Goal: Information Seeking & Learning: Learn about a topic

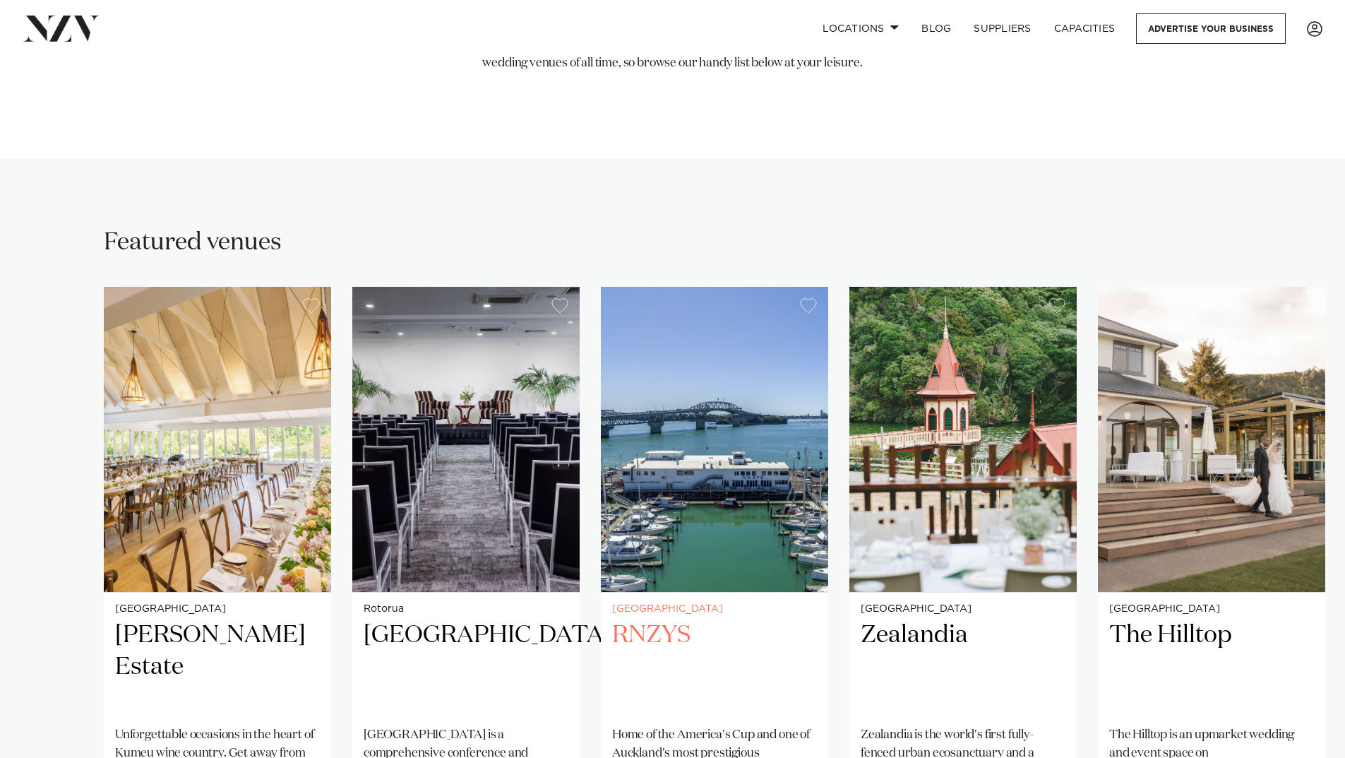
scroll to position [1412, 0]
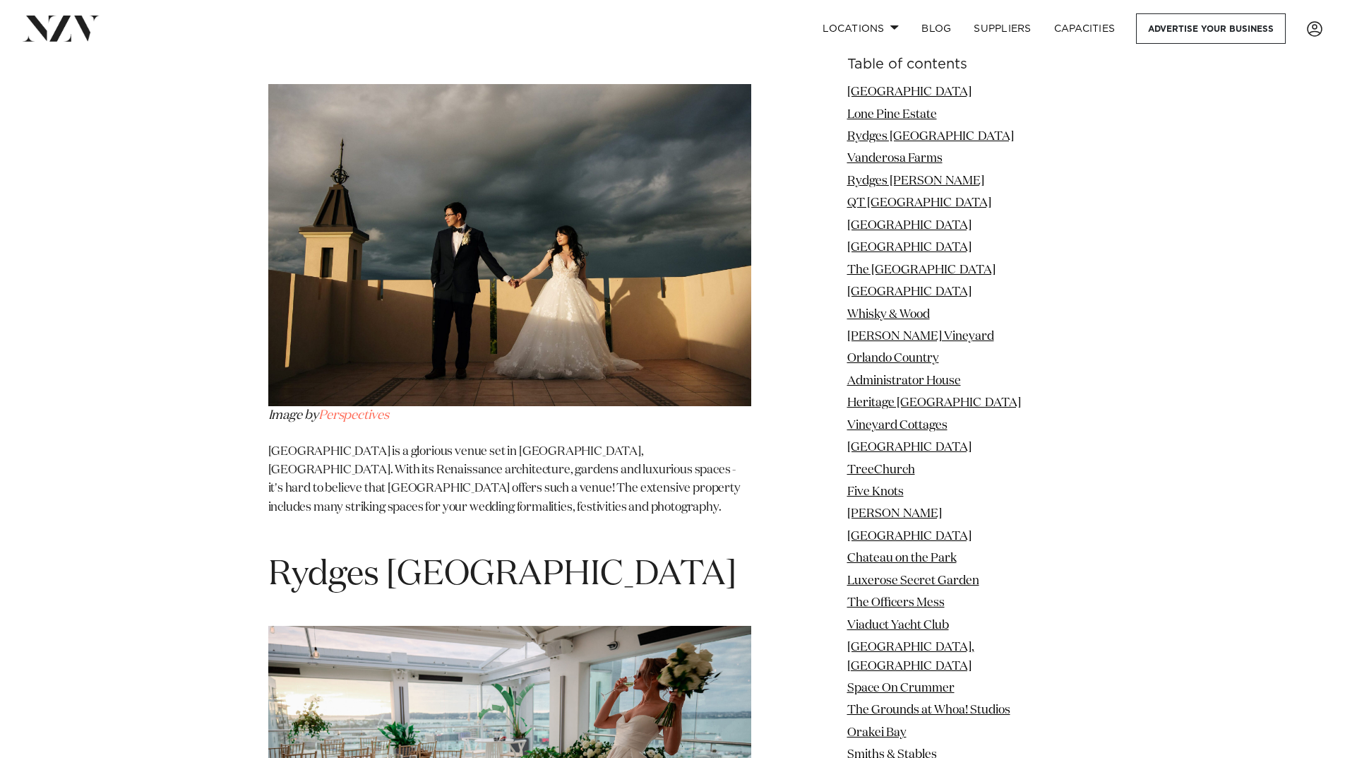
scroll to position [2472, 0]
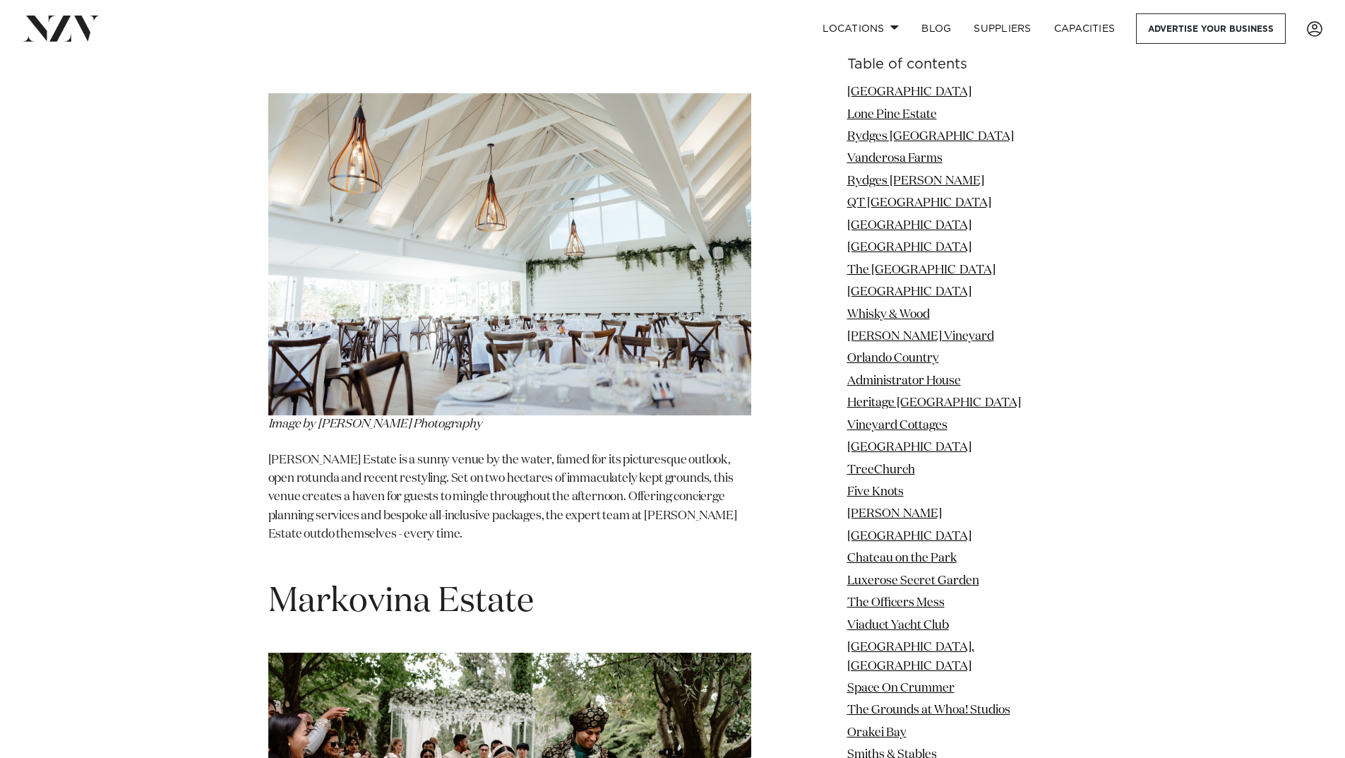
scroll to position [20408, 0]
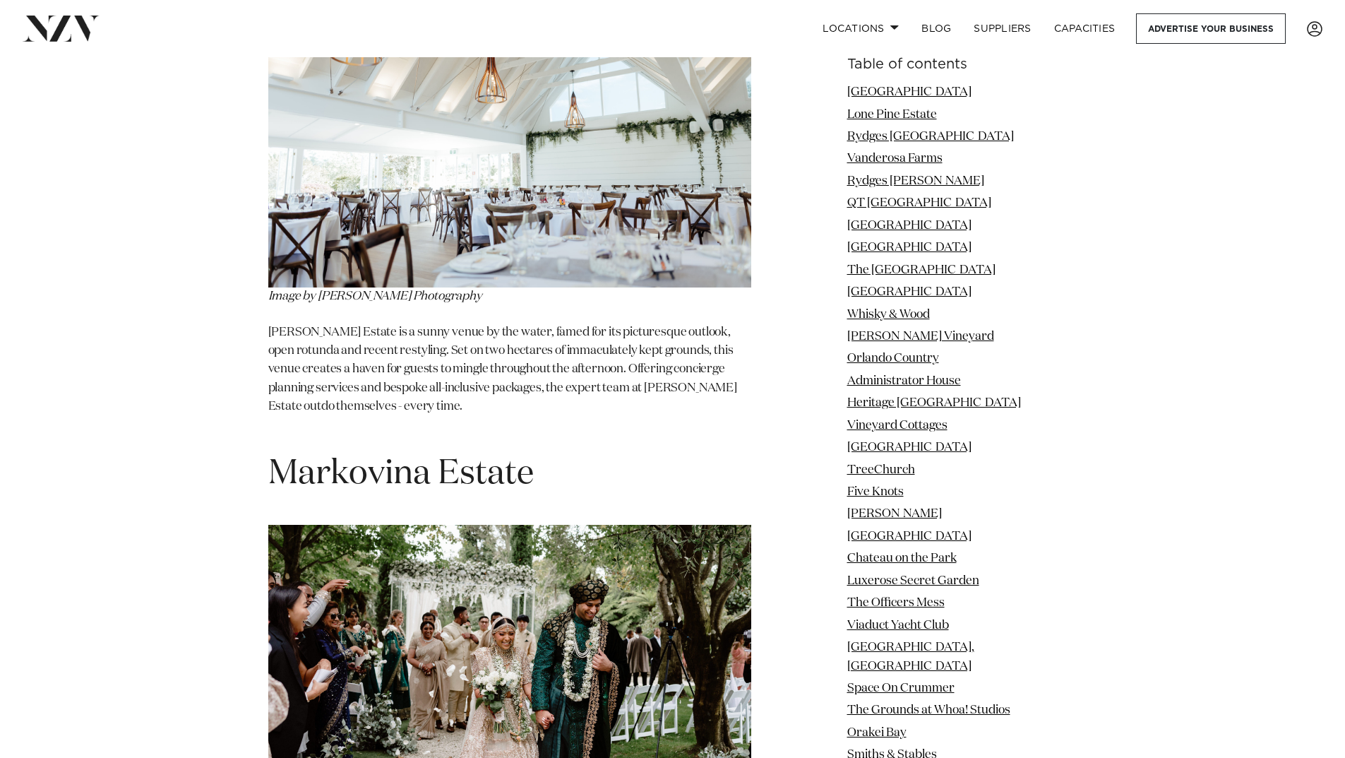
click at [614, 525] on img at bounding box center [509, 685] width 483 height 321
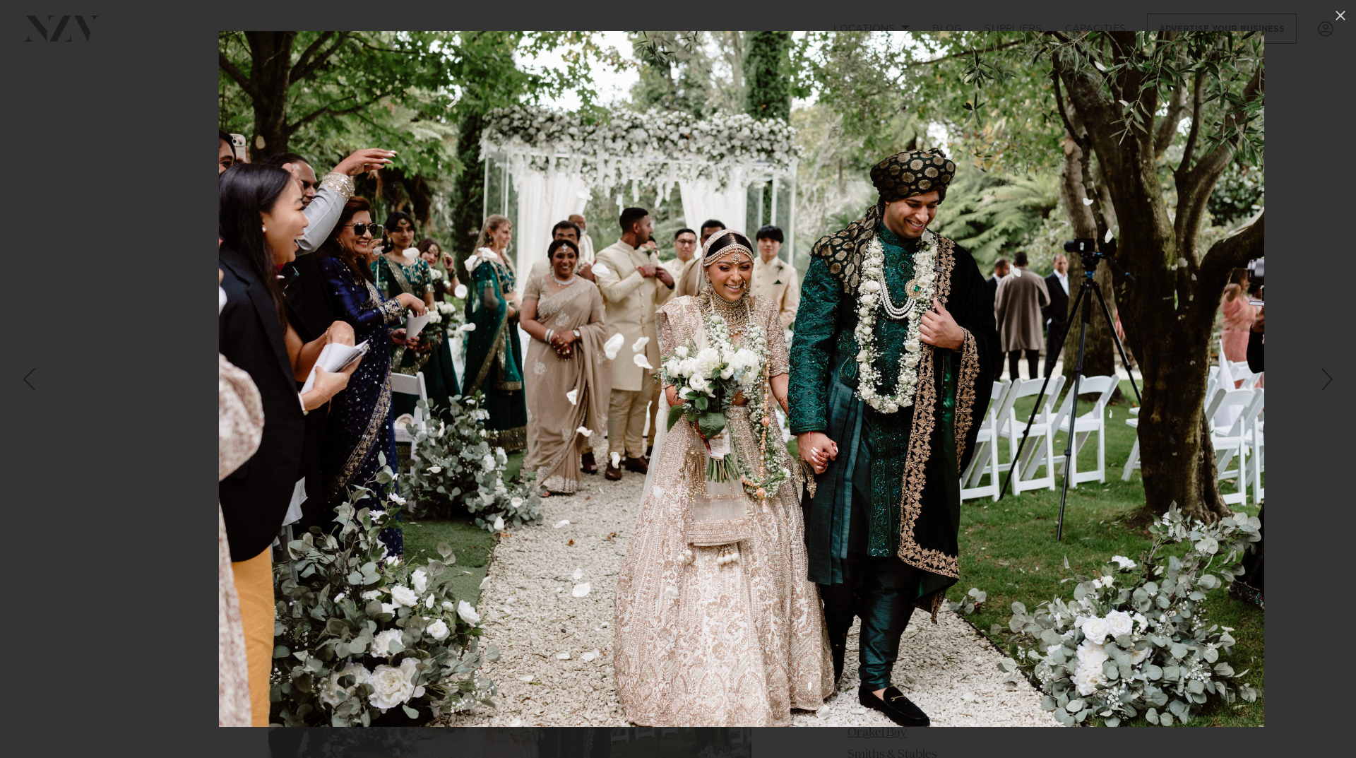
drag, startPoint x: 898, startPoint y: 403, endPoint x: 944, endPoint y: 407, distance: 46.7
click at [944, 407] on img at bounding box center [741, 379] width 1045 height 696
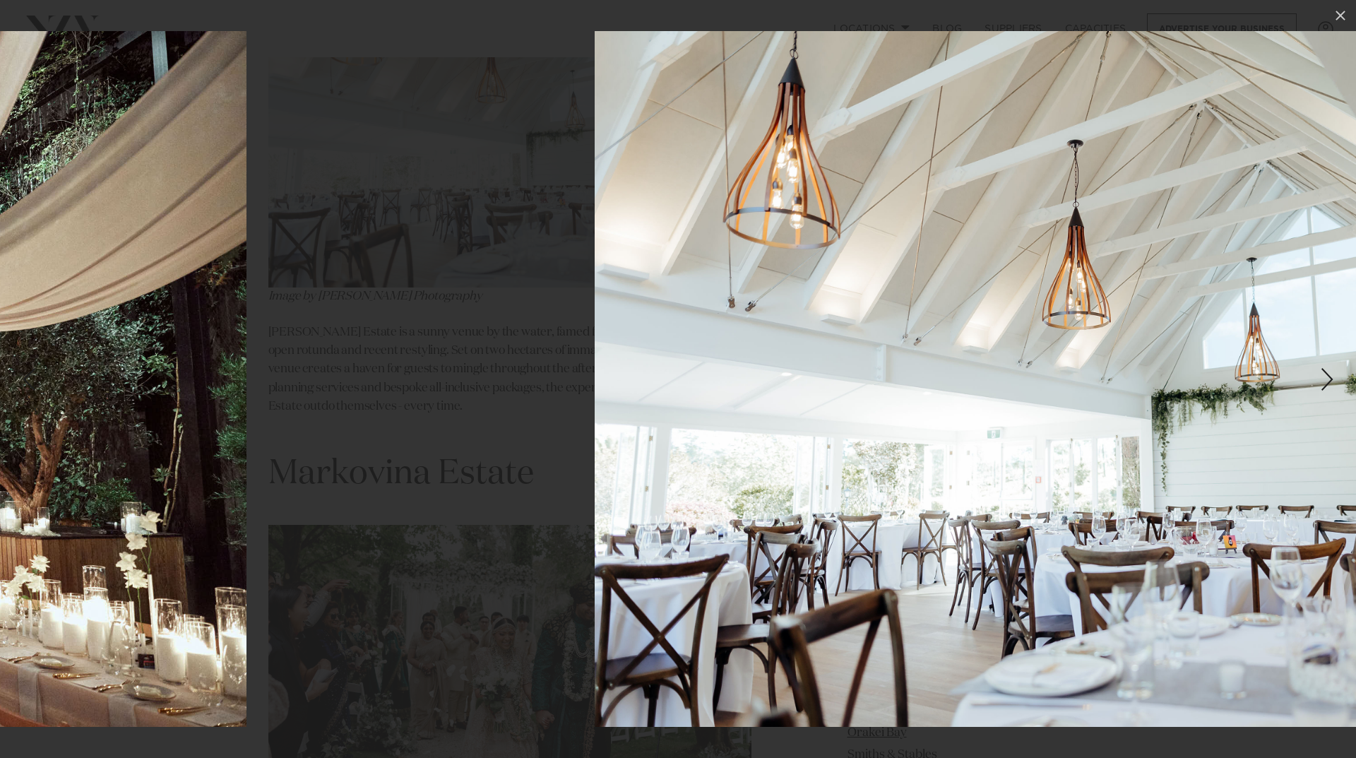
drag, startPoint x: 874, startPoint y: 424, endPoint x: 1381, endPoint y: 433, distance: 507.1
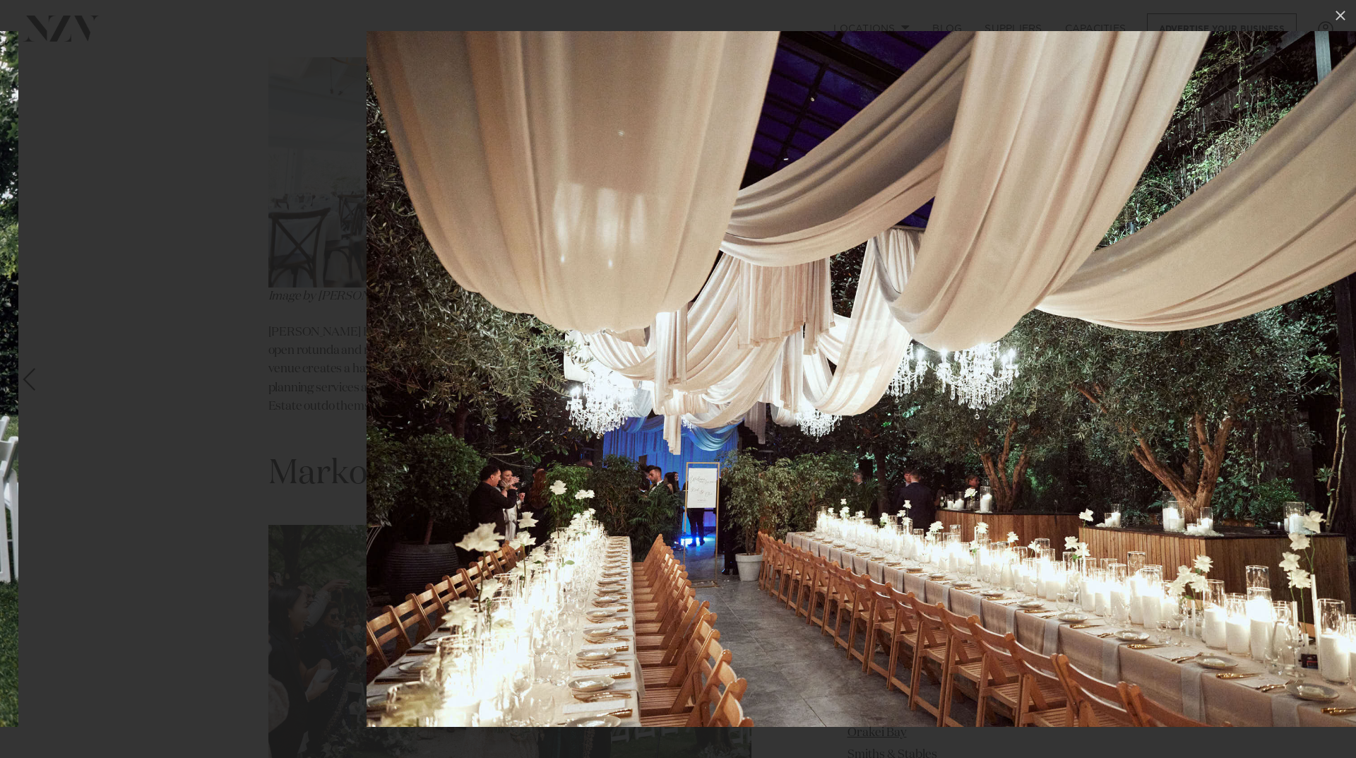
drag, startPoint x: 1016, startPoint y: 451, endPoint x: 1253, endPoint y: 451, distance: 236.6
click at [1243, 451] on img at bounding box center [887, 379] width 1043 height 696
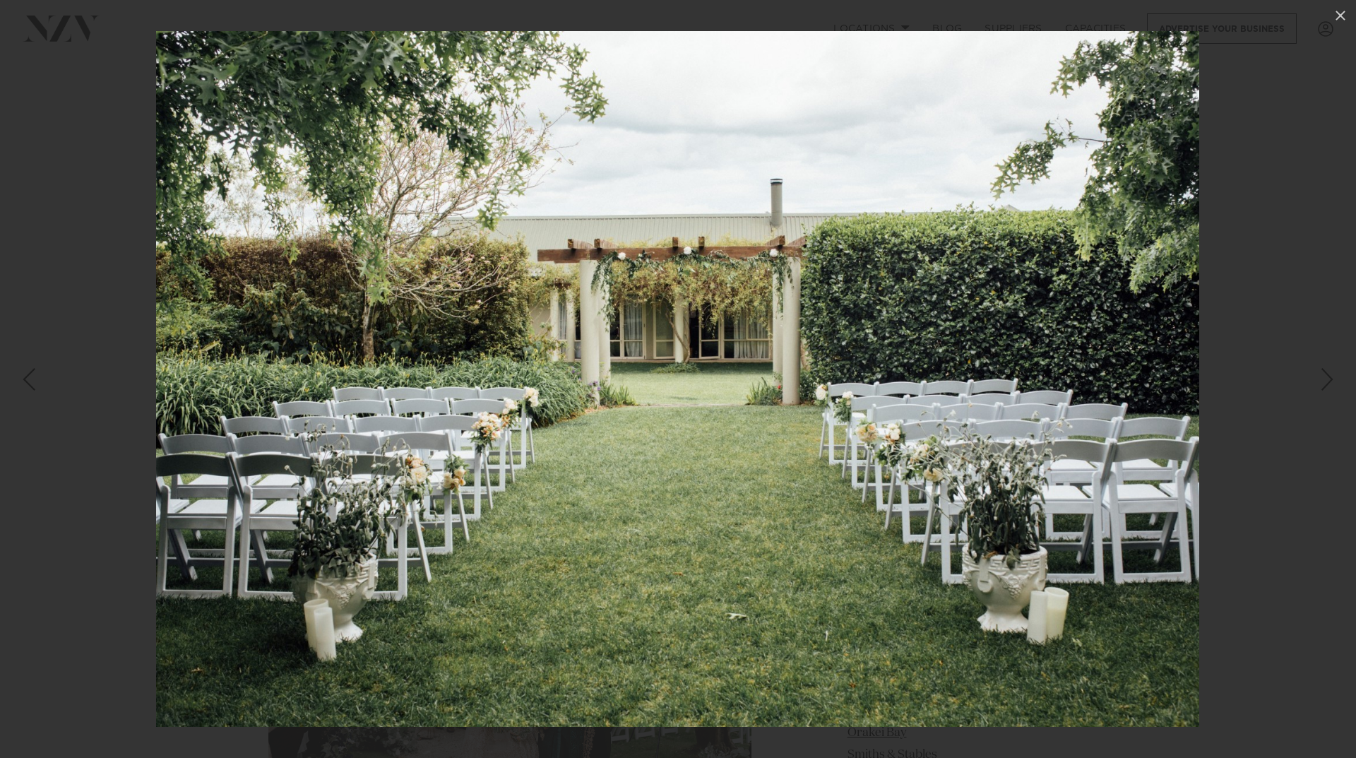
drag, startPoint x: 1171, startPoint y: 454, endPoint x: 279, endPoint y: 454, distance: 892.6
click at [399, 454] on img at bounding box center [677, 379] width 1043 height 696
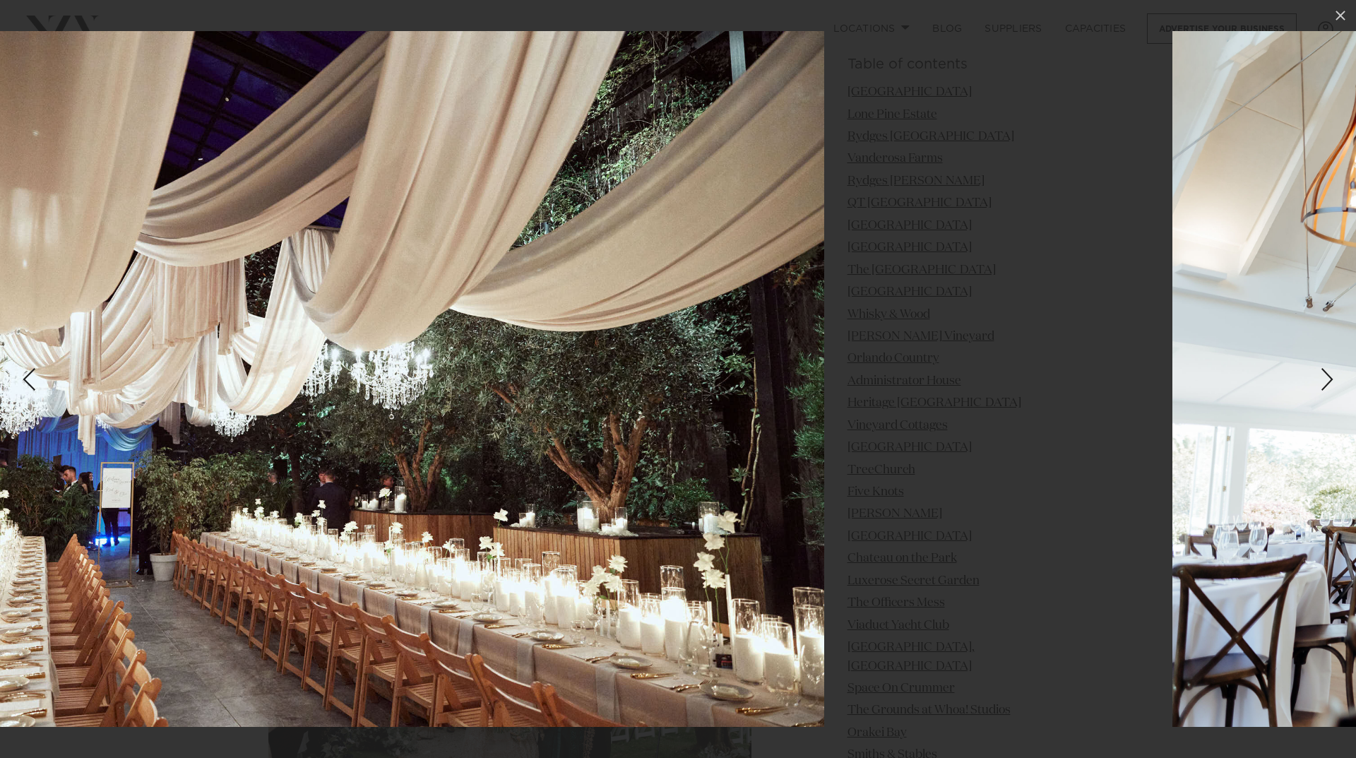
drag, startPoint x: 672, startPoint y: 453, endPoint x: 186, endPoint y: 453, distance: 485.8
click at [208, 453] on img at bounding box center [302, 379] width 1043 height 696
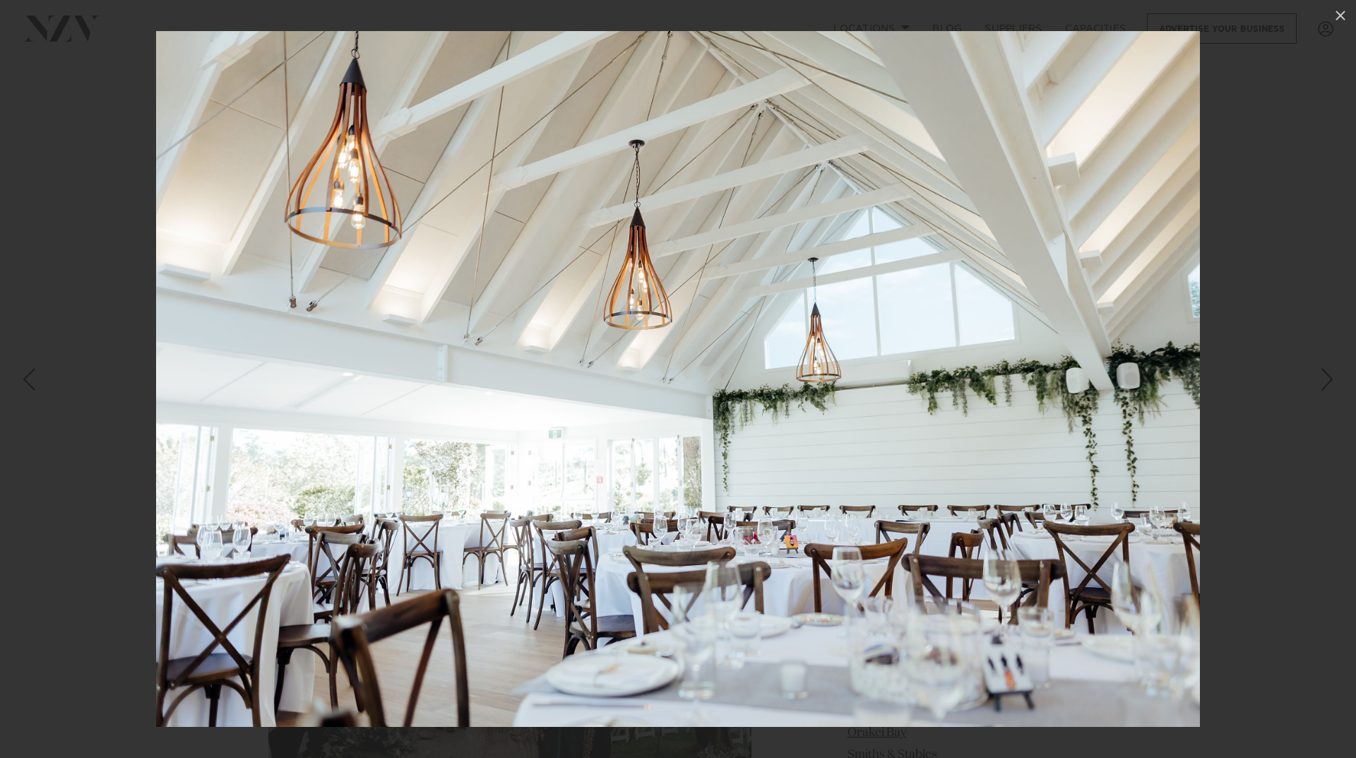
drag, startPoint x: 734, startPoint y: 449, endPoint x: 316, endPoint y: 434, distance: 418.3
click at [328, 434] on img at bounding box center [678, 379] width 1044 height 696
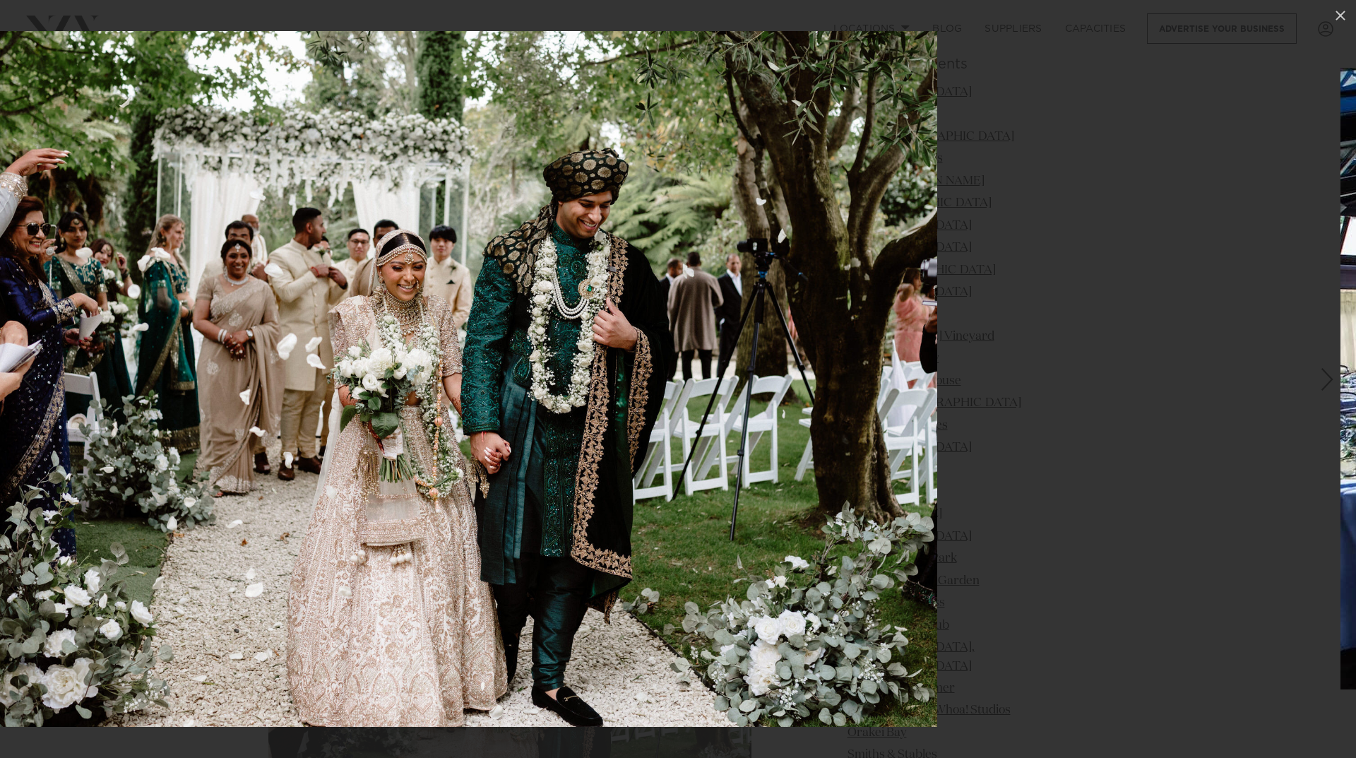
drag, startPoint x: 990, startPoint y: 419, endPoint x: 376, endPoint y: 421, distance: 613.6
click at [407, 421] on img at bounding box center [414, 379] width 1045 height 696
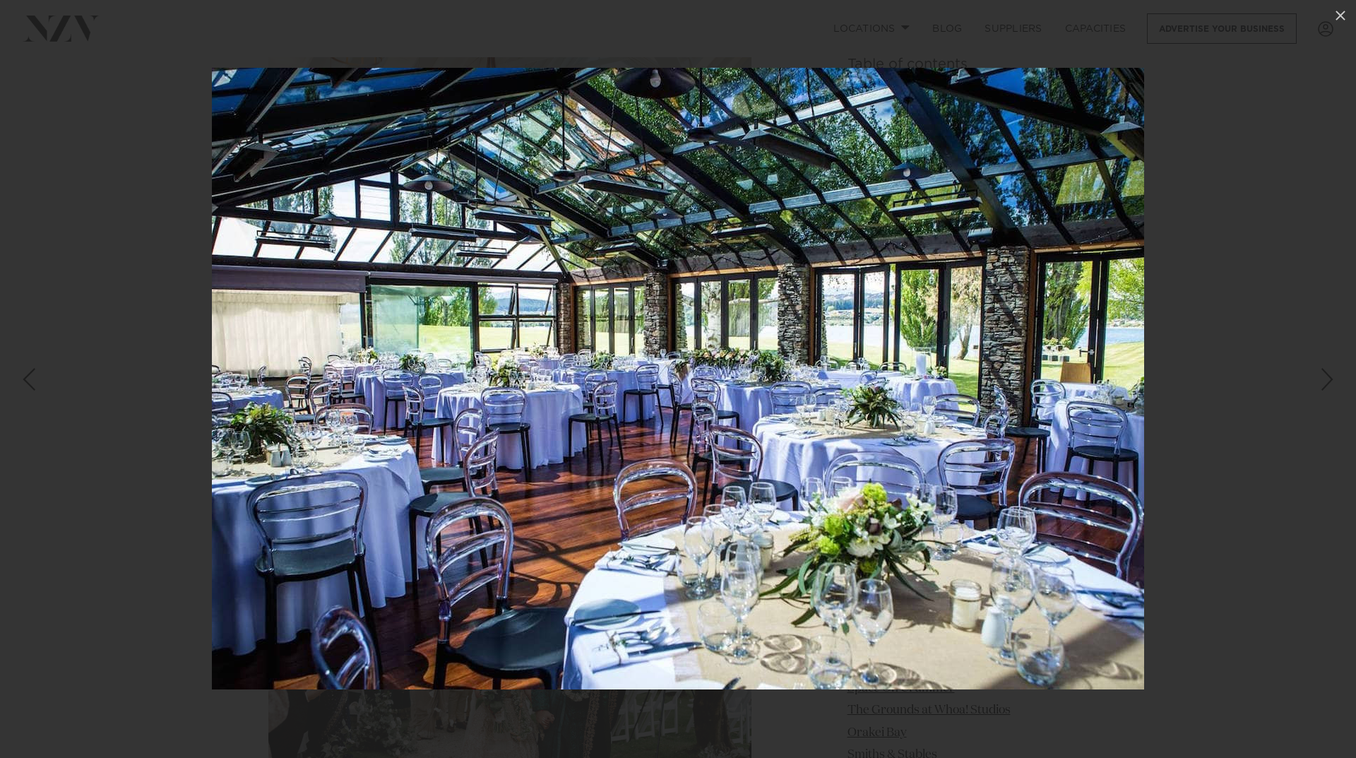
drag, startPoint x: 786, startPoint y: 451, endPoint x: 396, endPoint y: 453, distance: 389.8
click at [396, 453] on img at bounding box center [678, 378] width 932 height 621
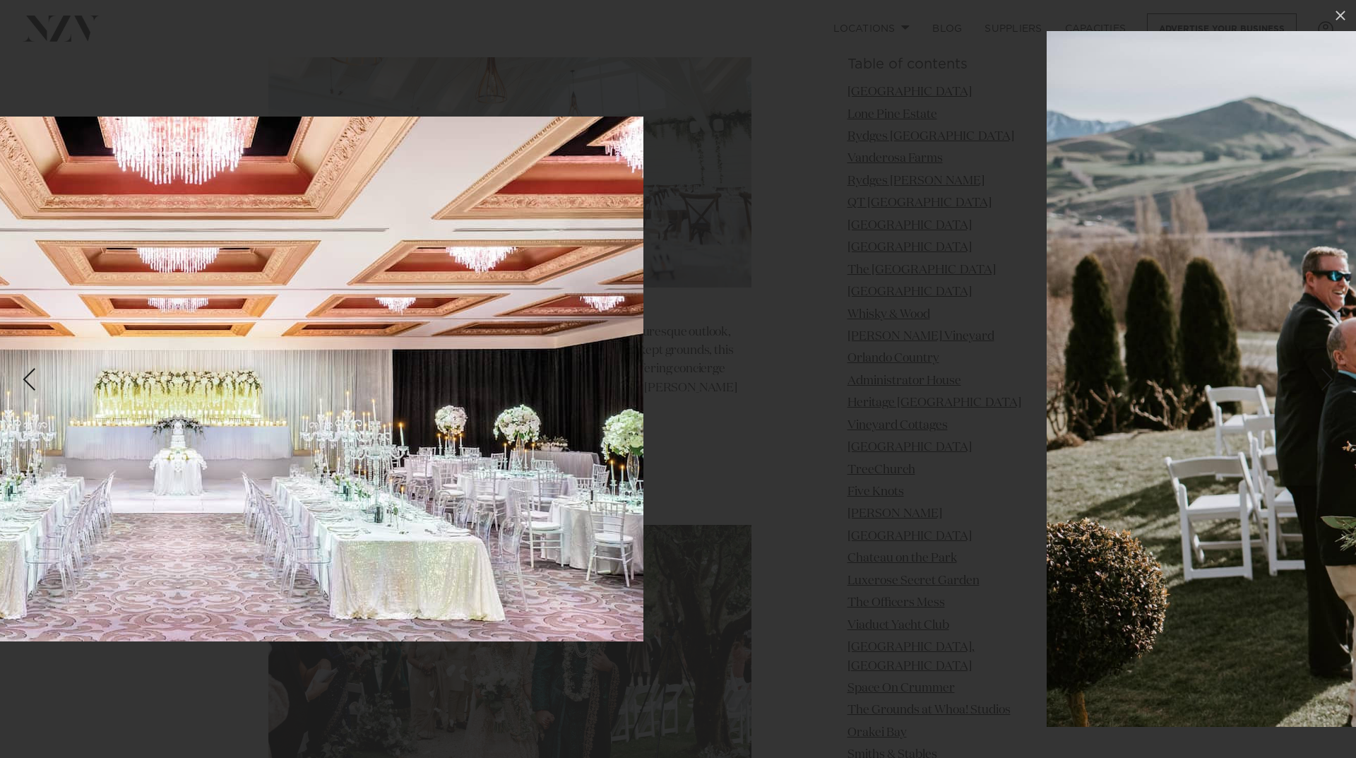
drag, startPoint x: 880, startPoint y: 510, endPoint x: 339, endPoint y: 457, distance: 543.5
click at [333, 457] on img at bounding box center [177, 379] width 932 height 525
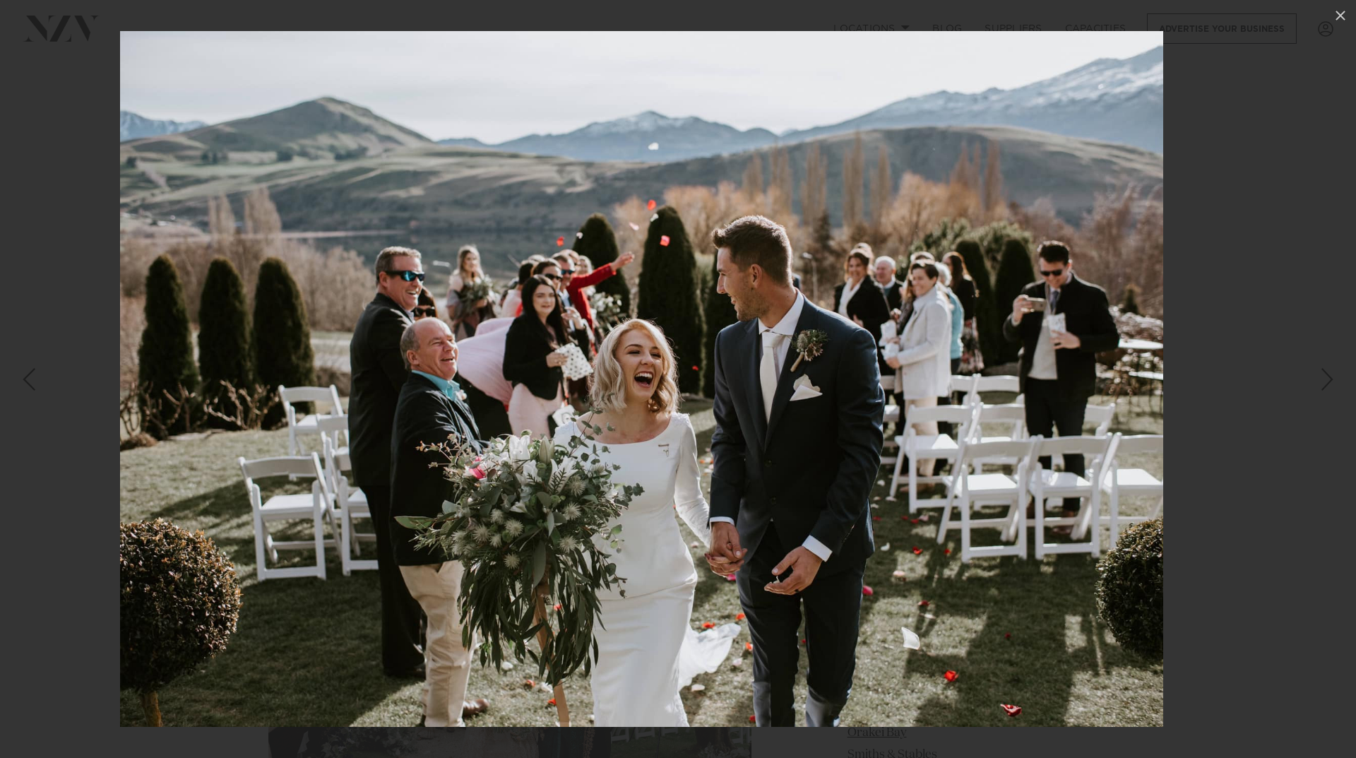
drag, startPoint x: 863, startPoint y: 477, endPoint x: 472, endPoint y: 466, distance: 390.7
click at [470, 466] on img at bounding box center [641, 379] width 1043 height 696
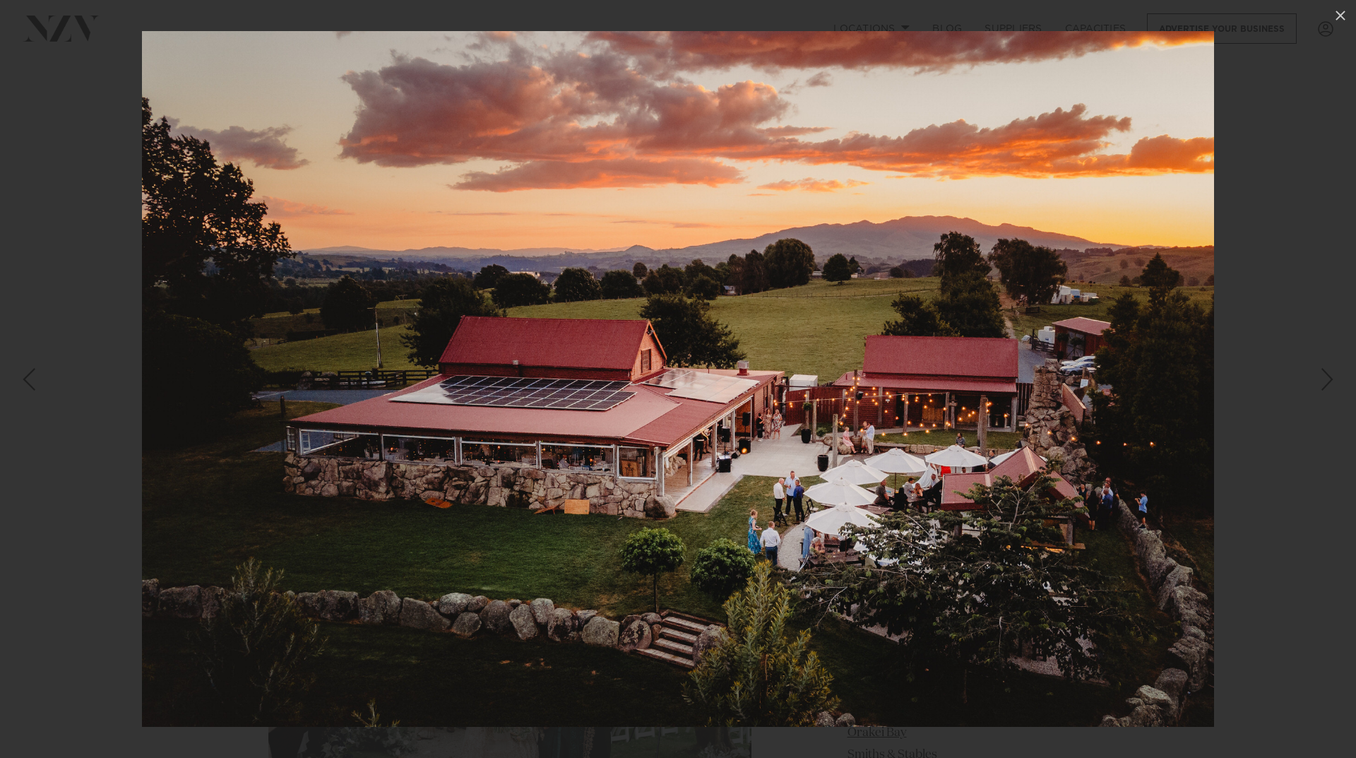
drag, startPoint x: 423, startPoint y: 443, endPoint x: 364, endPoint y: 441, distance: 59.4
click at [379, 441] on img at bounding box center [678, 379] width 1072 height 696
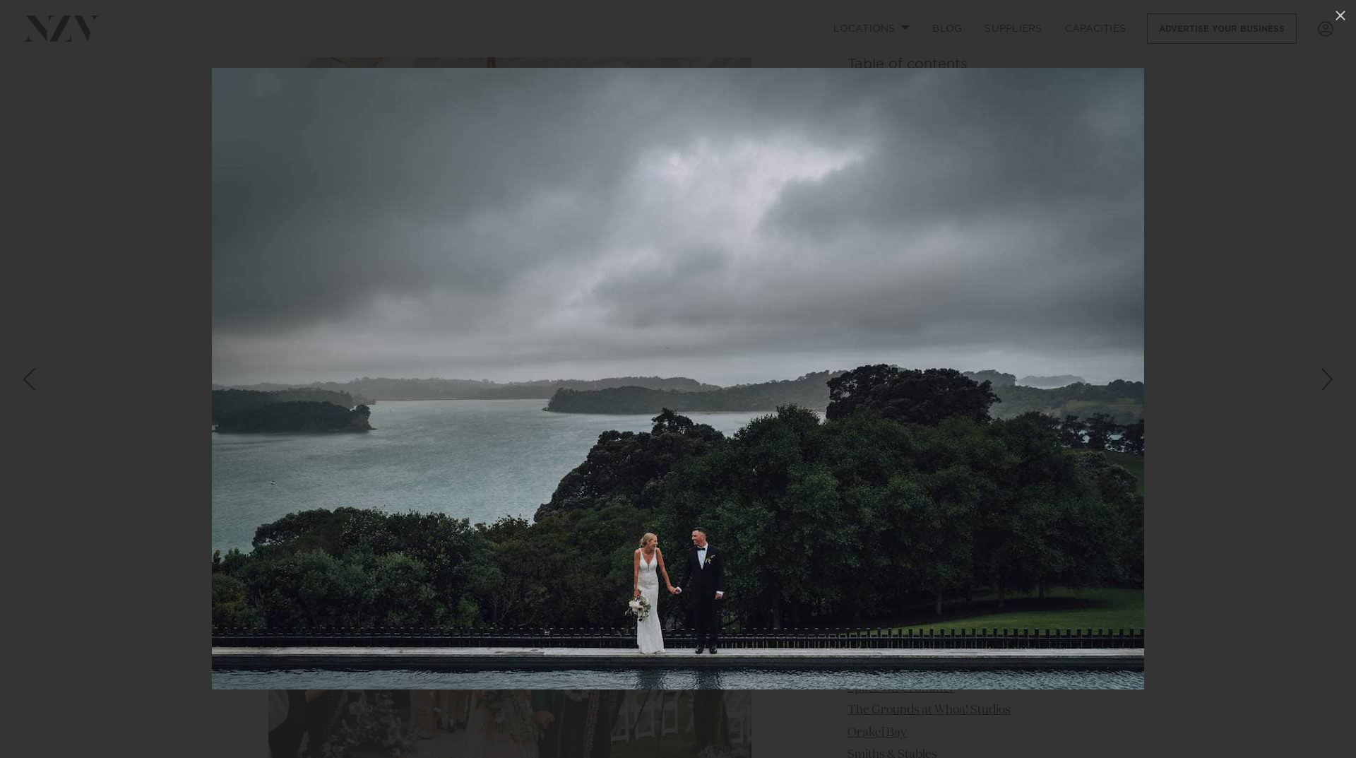
drag, startPoint x: 592, startPoint y: 484, endPoint x: 346, endPoint y: 460, distance: 246.9
click at [348, 460] on img at bounding box center [678, 378] width 932 height 621
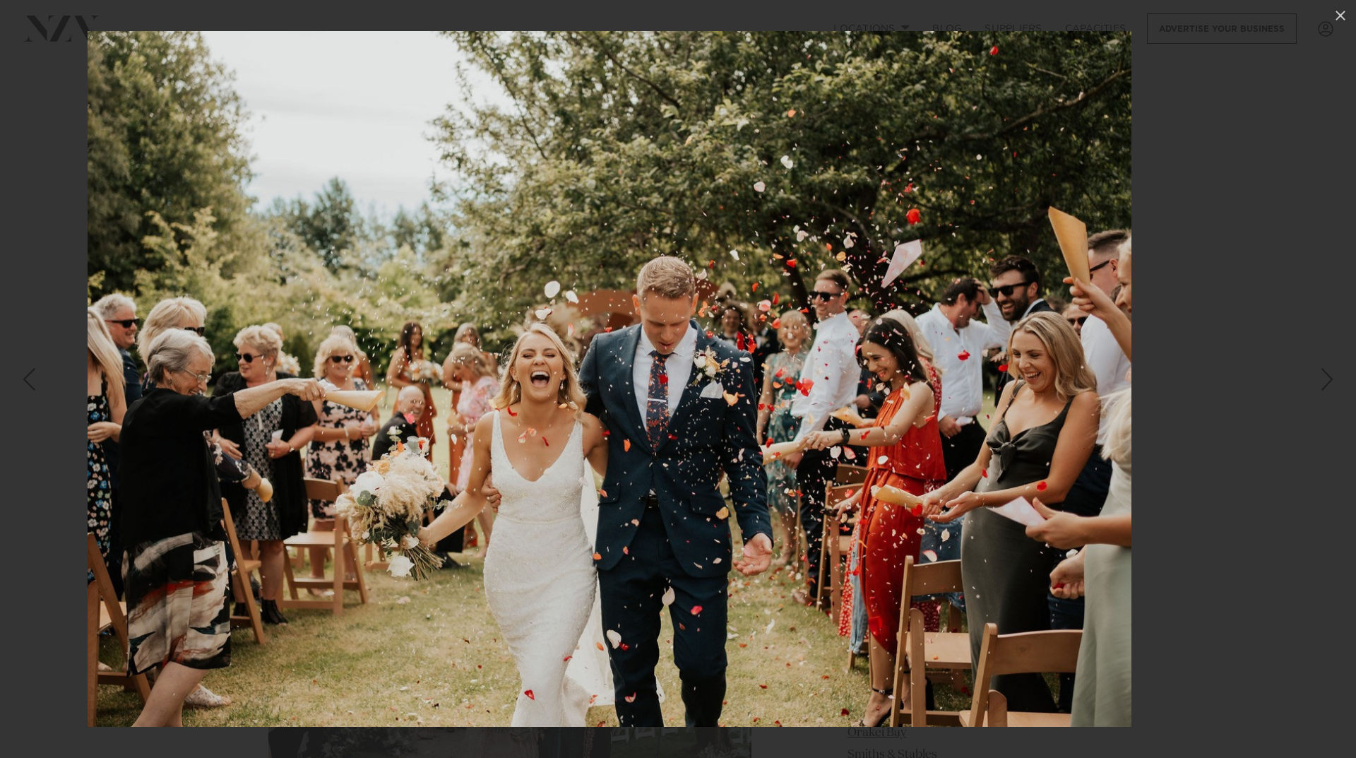
drag, startPoint x: 802, startPoint y: 496, endPoint x: 338, endPoint y: 472, distance: 464.6
click at [342, 472] on img at bounding box center [610, 379] width 1044 height 696
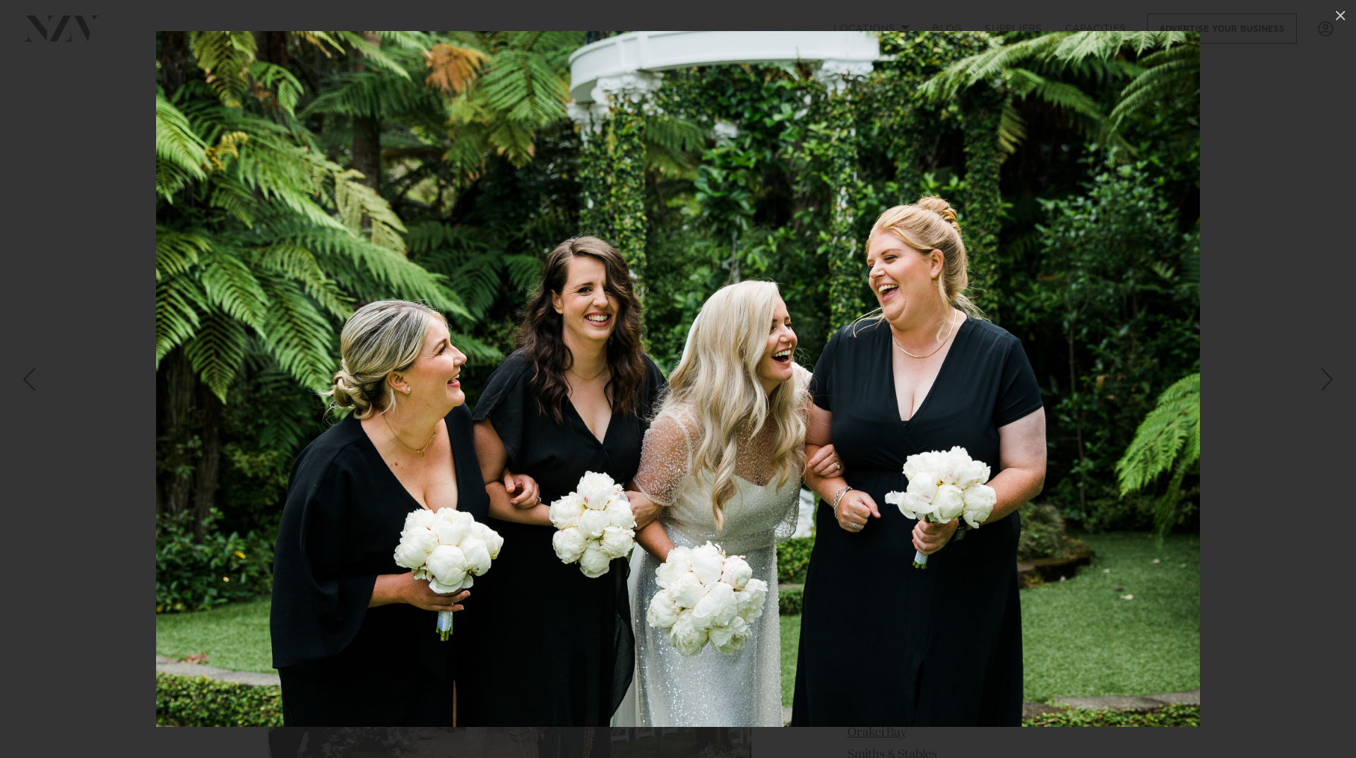
drag, startPoint x: 785, startPoint y: 471, endPoint x: 409, endPoint y: 432, distance: 377.7
click at [426, 432] on img at bounding box center [678, 379] width 1044 height 696
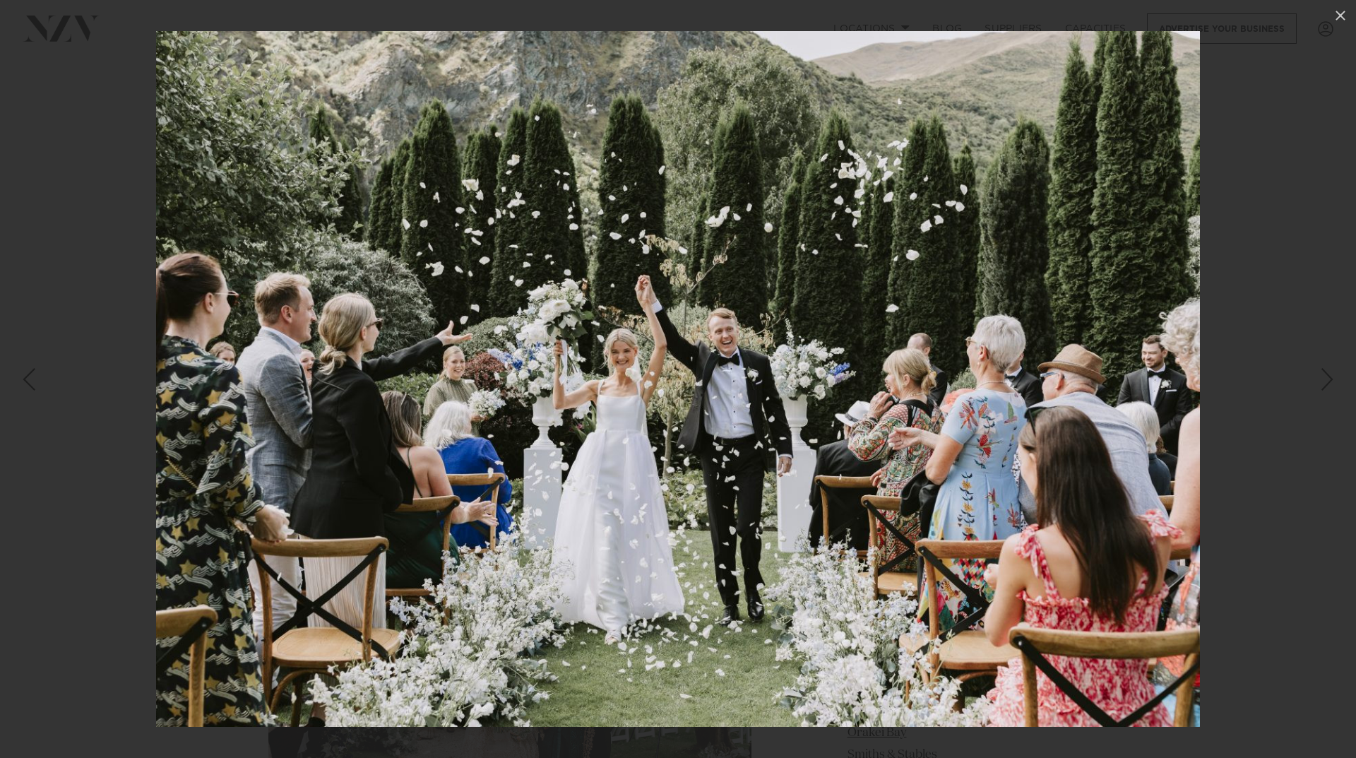
drag, startPoint x: 821, startPoint y: 405, endPoint x: 572, endPoint y: 398, distance: 249.4
click at [621, 400] on img at bounding box center [678, 379] width 1044 height 696
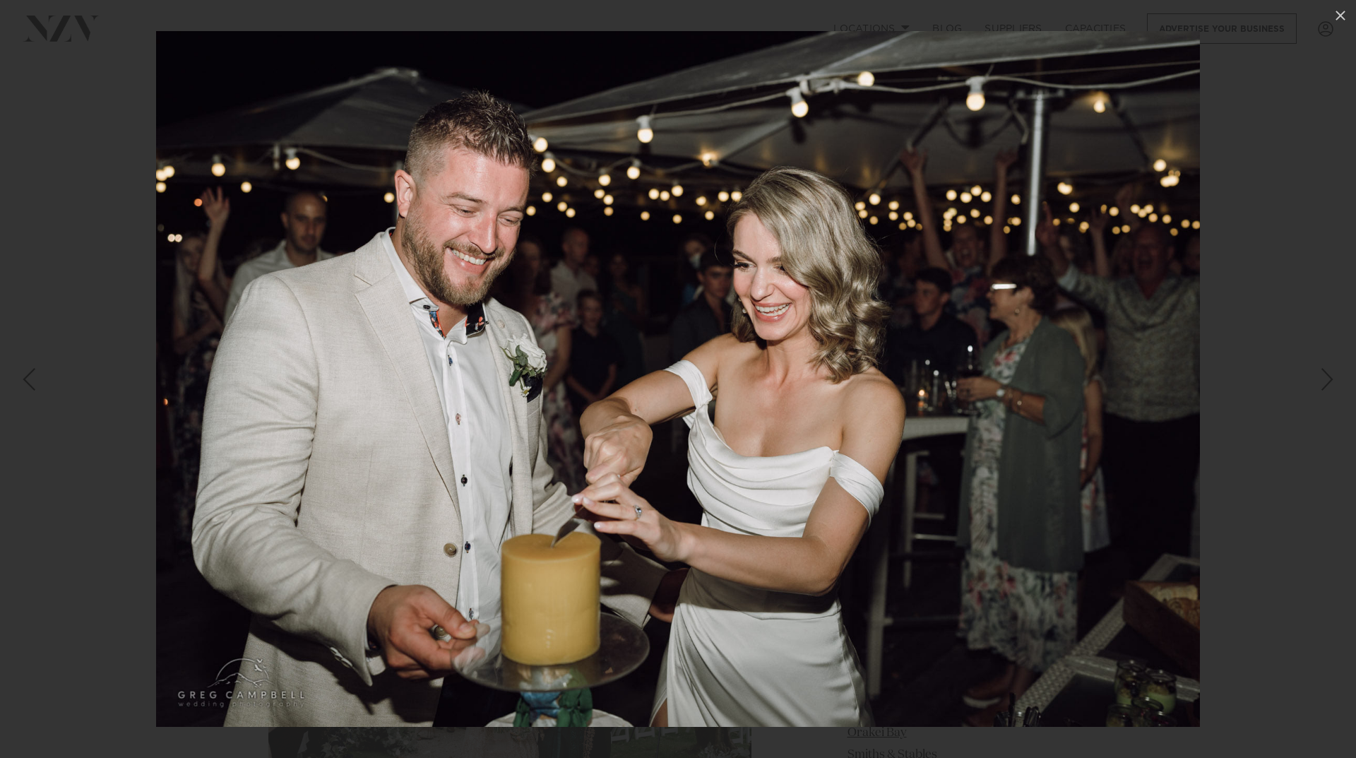
drag, startPoint x: 985, startPoint y: 398, endPoint x: 600, endPoint y: 390, distance: 385.6
click at [691, 392] on img at bounding box center [678, 379] width 1044 height 696
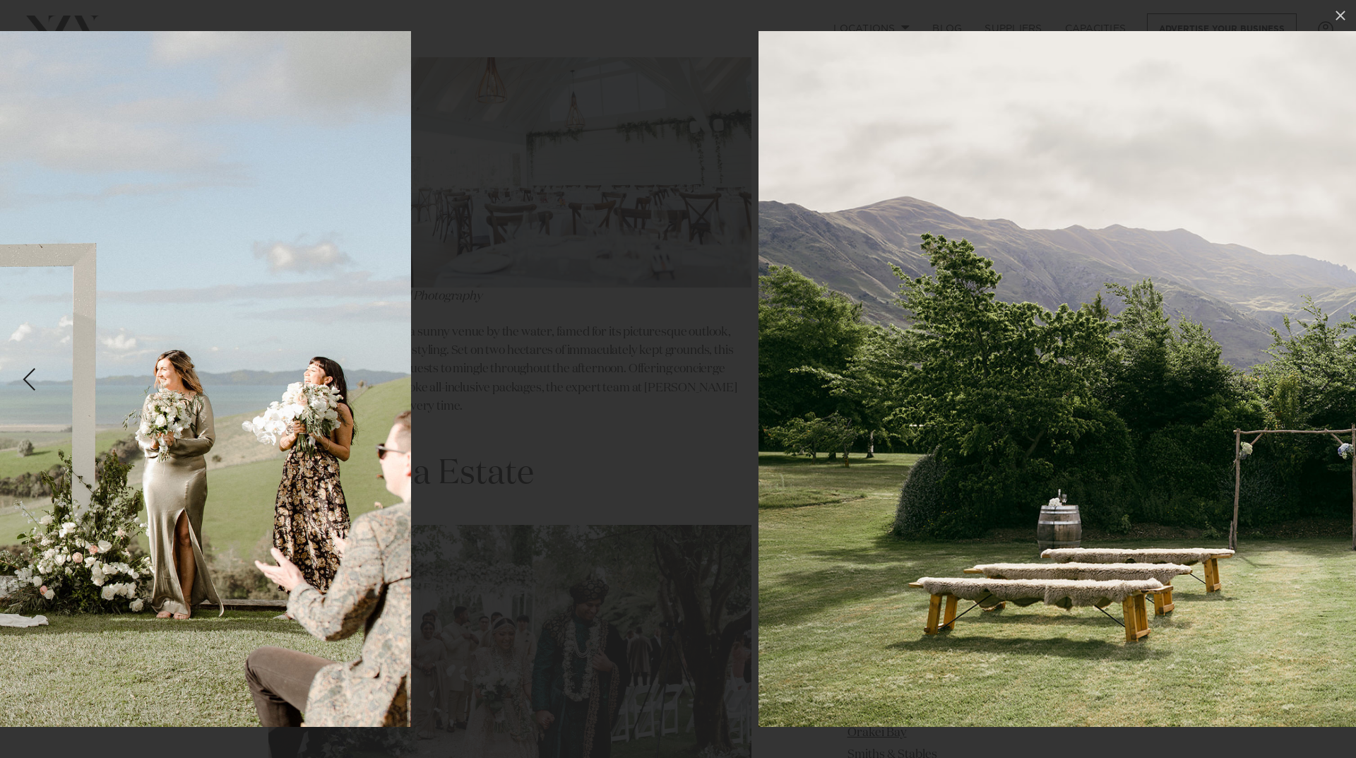
drag, startPoint x: 966, startPoint y: 403, endPoint x: 137, endPoint y: 385, distance: 829.2
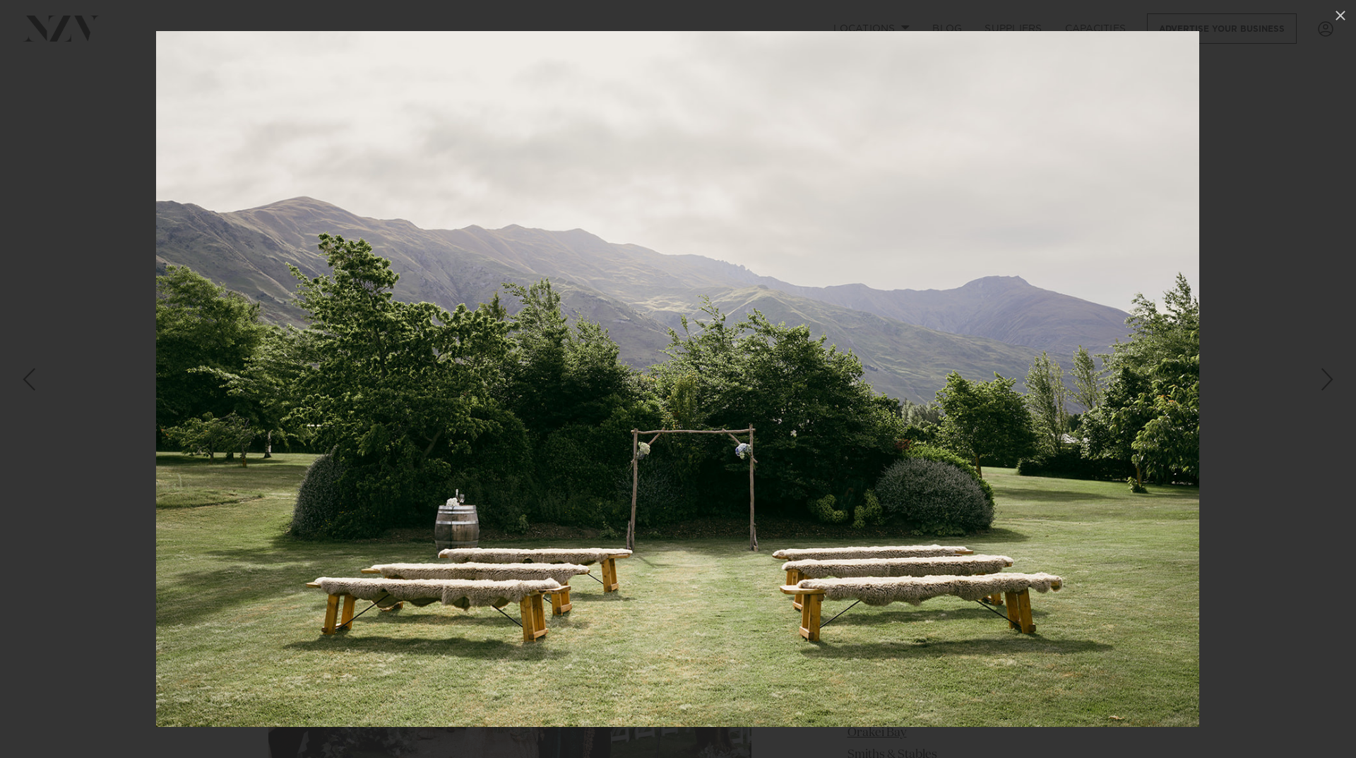
drag, startPoint x: 706, startPoint y: 391, endPoint x: 102, endPoint y: 365, distance: 604.3
click at [156, 368] on img at bounding box center [677, 379] width 1043 height 696
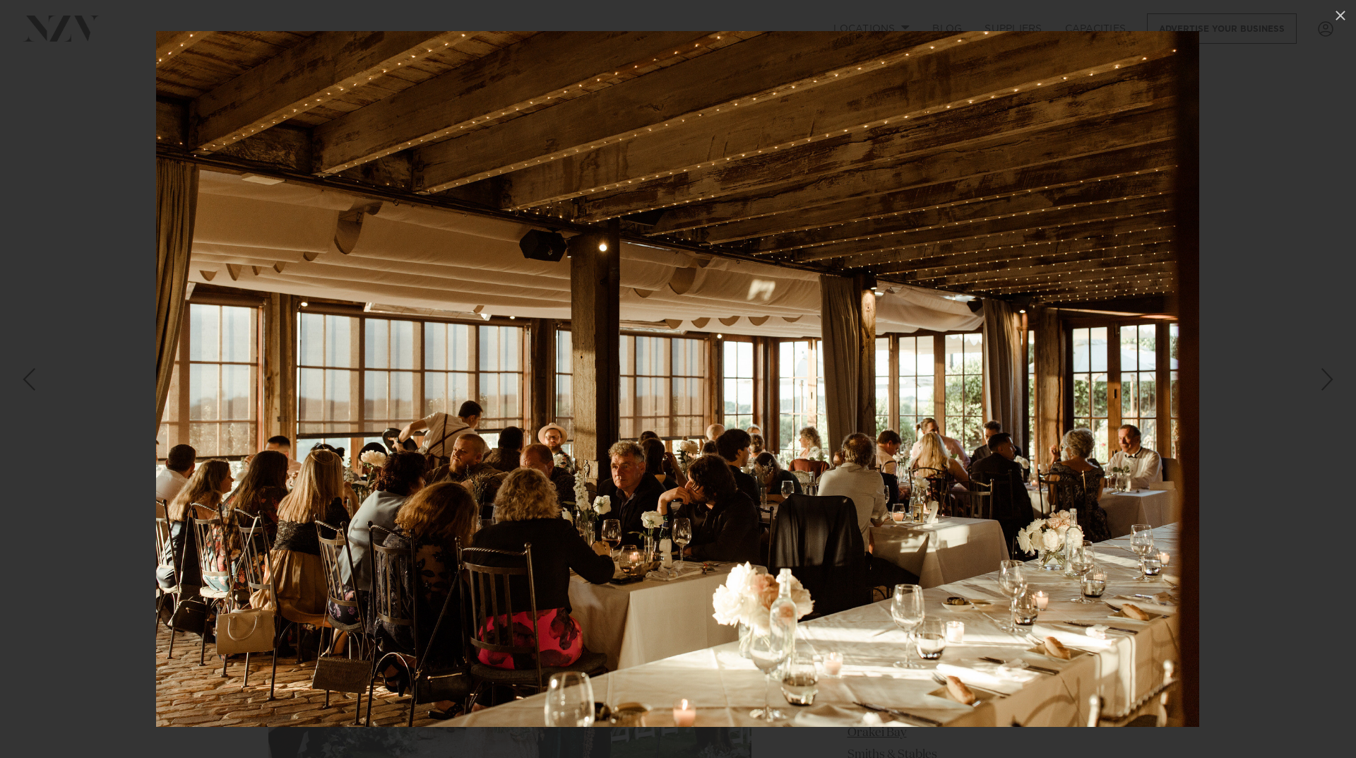
drag, startPoint x: 750, startPoint y: 401, endPoint x: 261, endPoint y: 333, distance: 493.4
click at [189, 333] on img at bounding box center [677, 379] width 1043 height 696
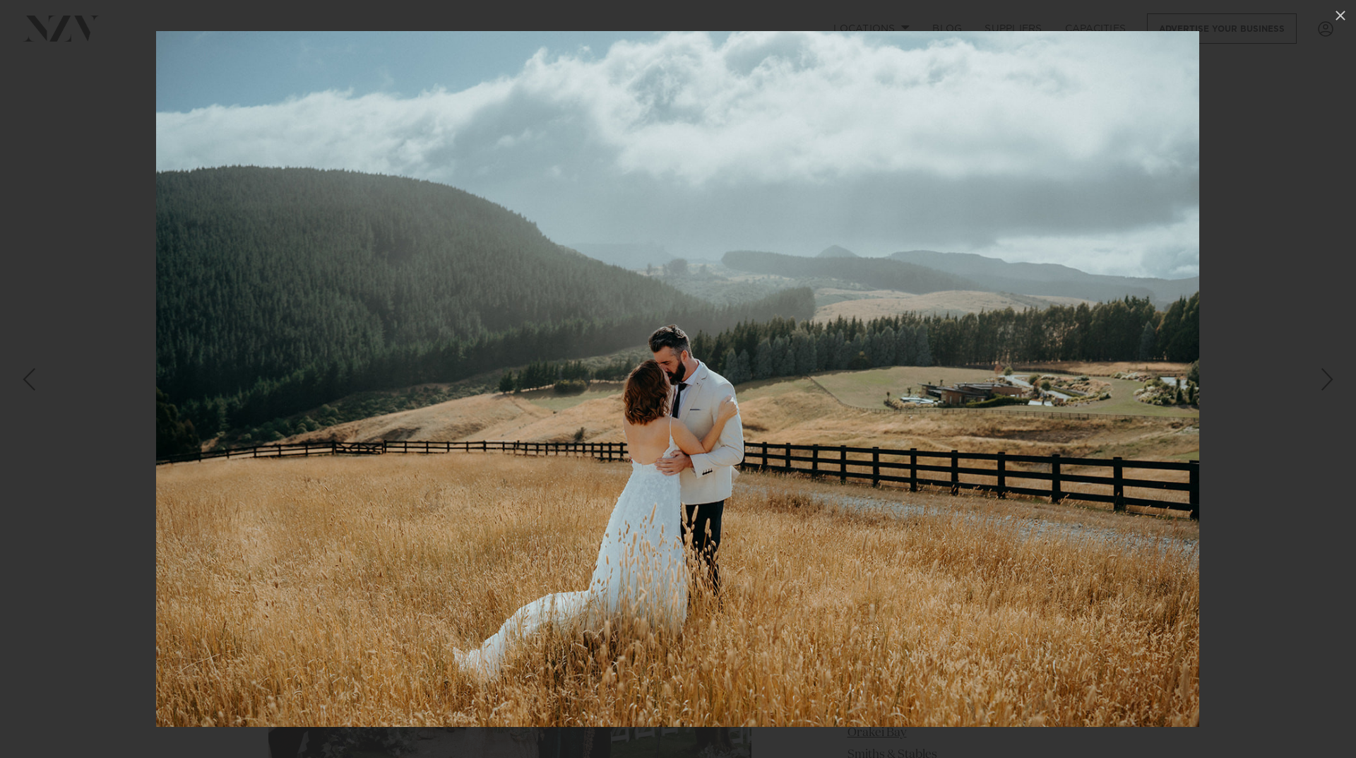
drag, startPoint x: 871, startPoint y: 338, endPoint x: 42, endPoint y: 232, distance: 836.5
click at [156, 232] on img at bounding box center [677, 379] width 1043 height 696
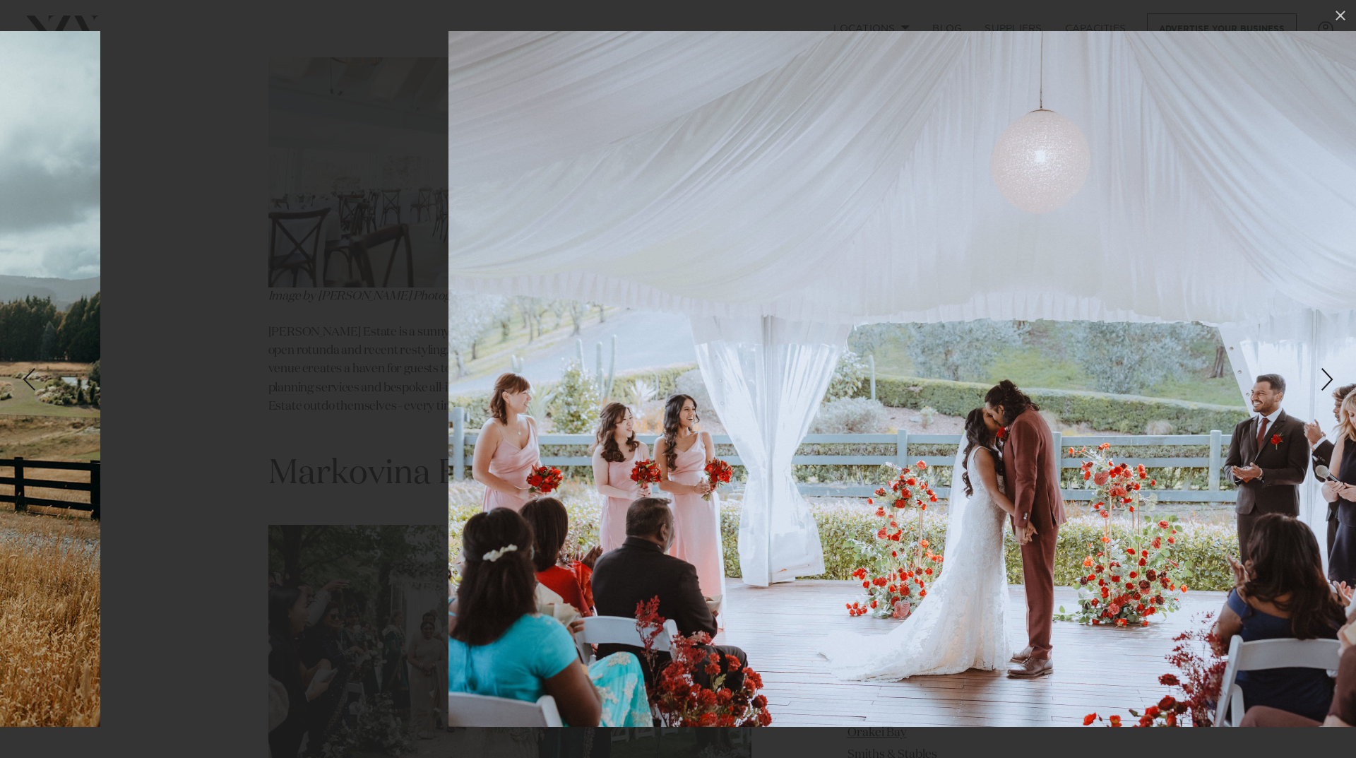
drag, startPoint x: 660, startPoint y: 321, endPoint x: 1021, endPoint y: 321, distance: 360.8
click at [1021, 321] on img at bounding box center [970, 379] width 1044 height 696
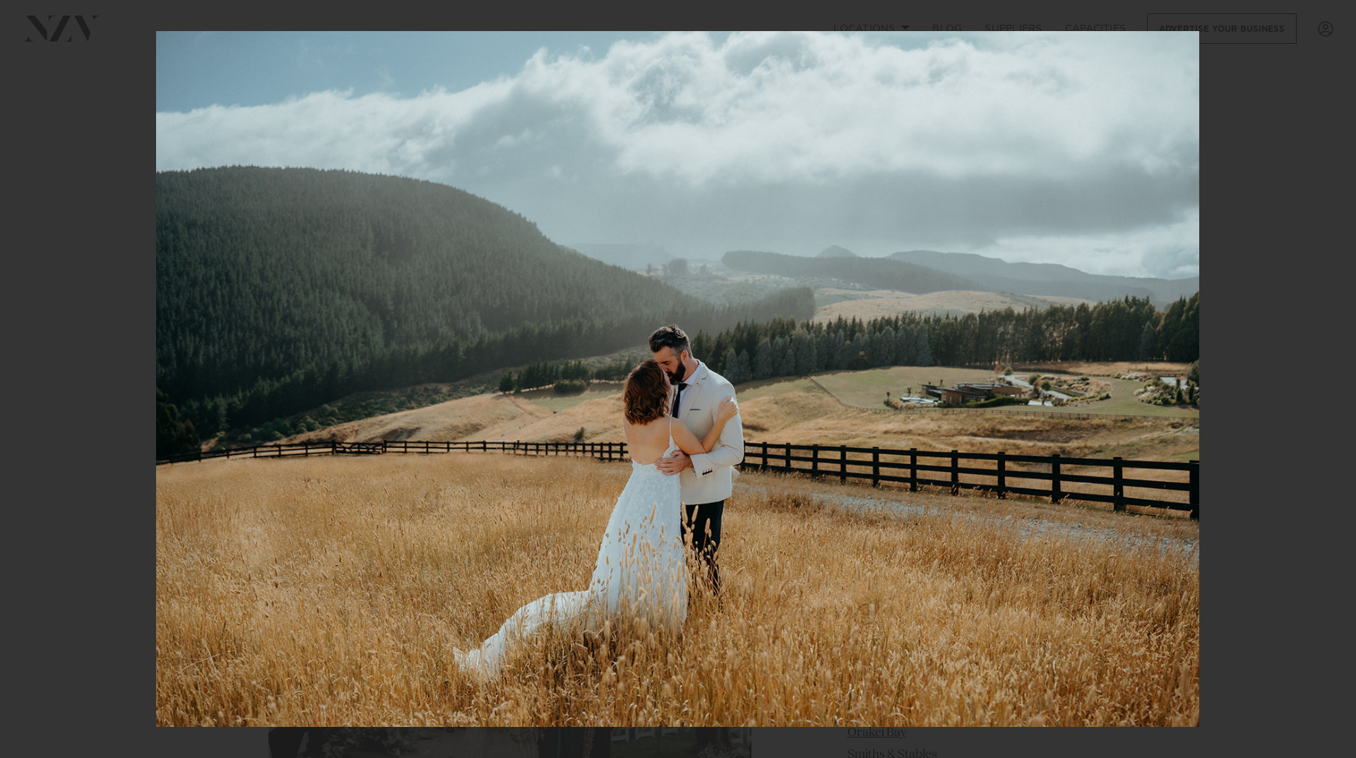
drag, startPoint x: 1037, startPoint y: 326, endPoint x: 585, endPoint y: 333, distance: 451.3
click at [589, 333] on img at bounding box center [677, 379] width 1043 height 696
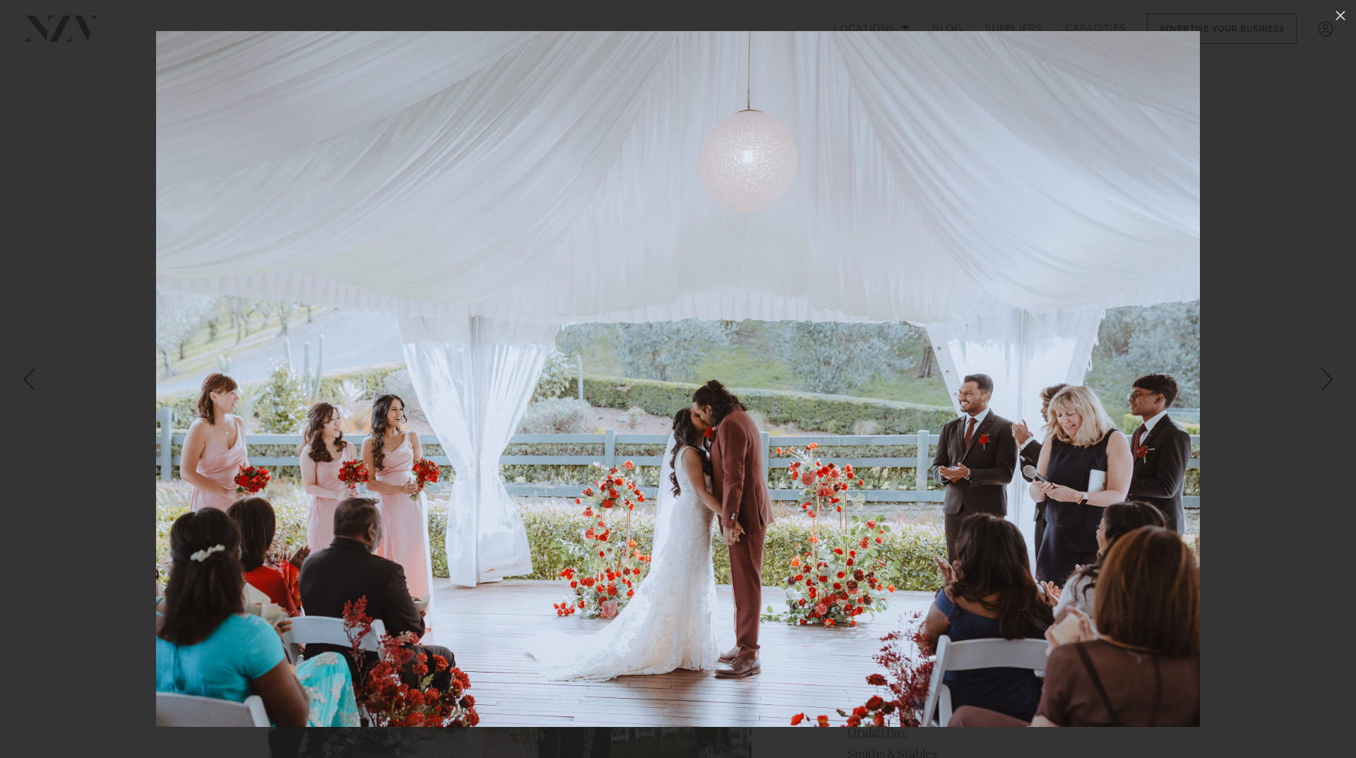
drag, startPoint x: 905, startPoint y: 330, endPoint x: 285, endPoint y: 322, distance: 619.3
click at [286, 322] on img at bounding box center [678, 379] width 1044 height 696
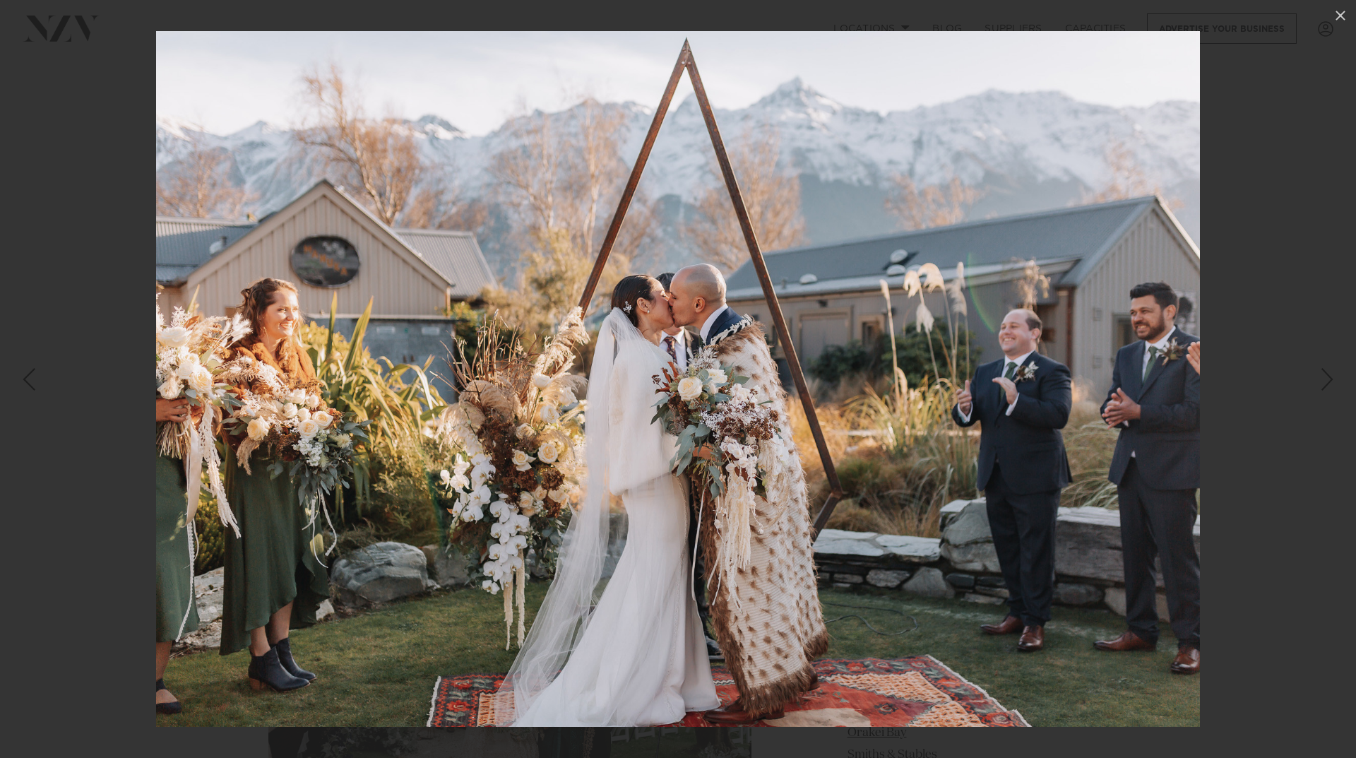
click at [359, 307] on img at bounding box center [678, 379] width 1044 height 696
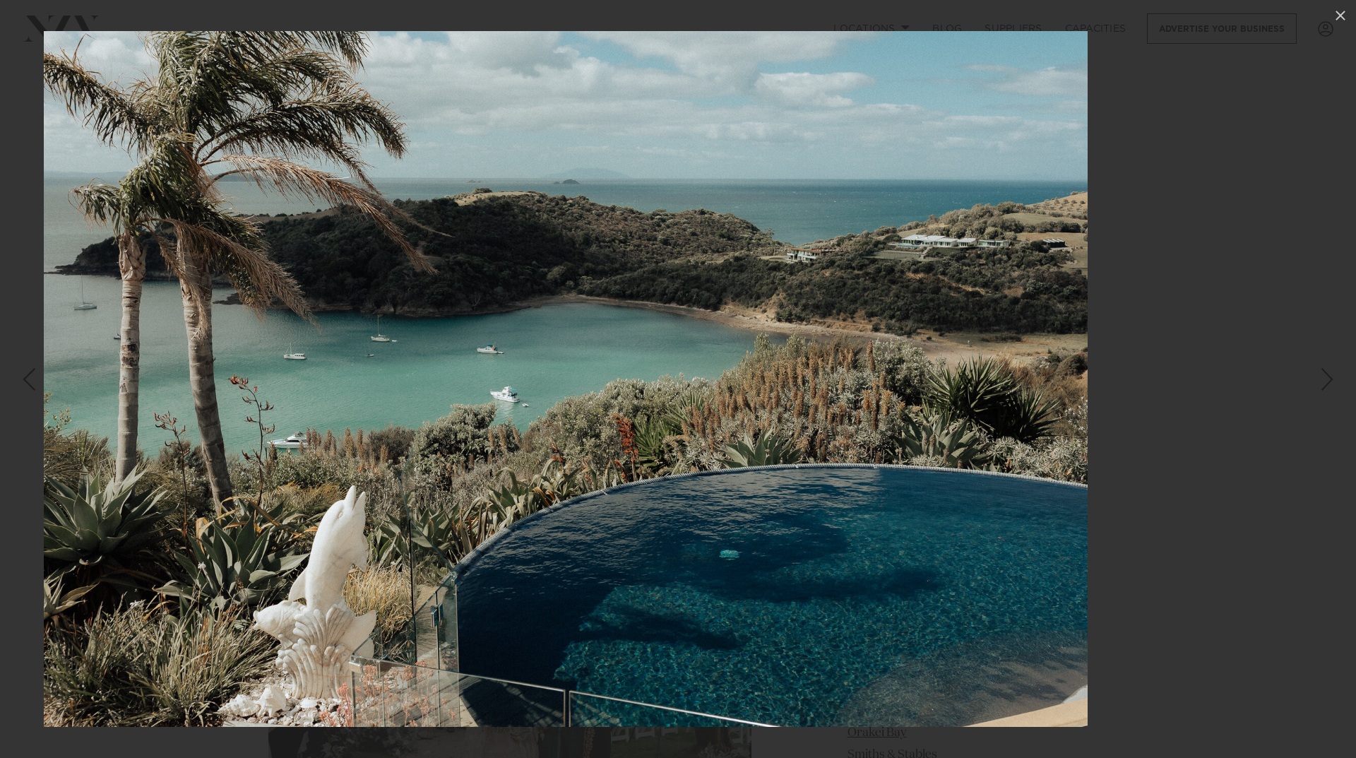
drag, startPoint x: 775, startPoint y: 342, endPoint x: 338, endPoint y: 342, distance: 437.1
click at [339, 342] on img at bounding box center [566, 379] width 1044 height 696
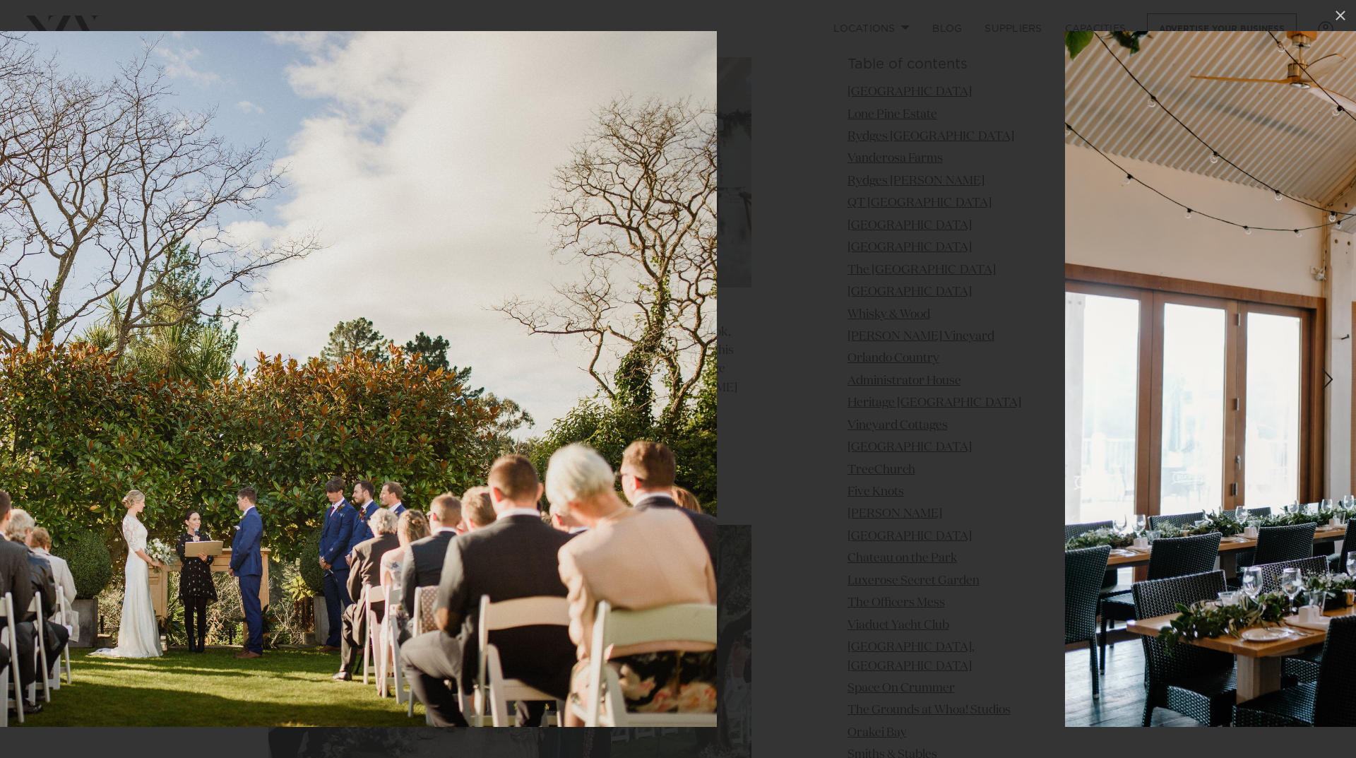
drag, startPoint x: 687, startPoint y: 338, endPoint x: 208, endPoint y: 312, distance: 480.2
click at [93, 314] on img at bounding box center [195, 379] width 1042 height 696
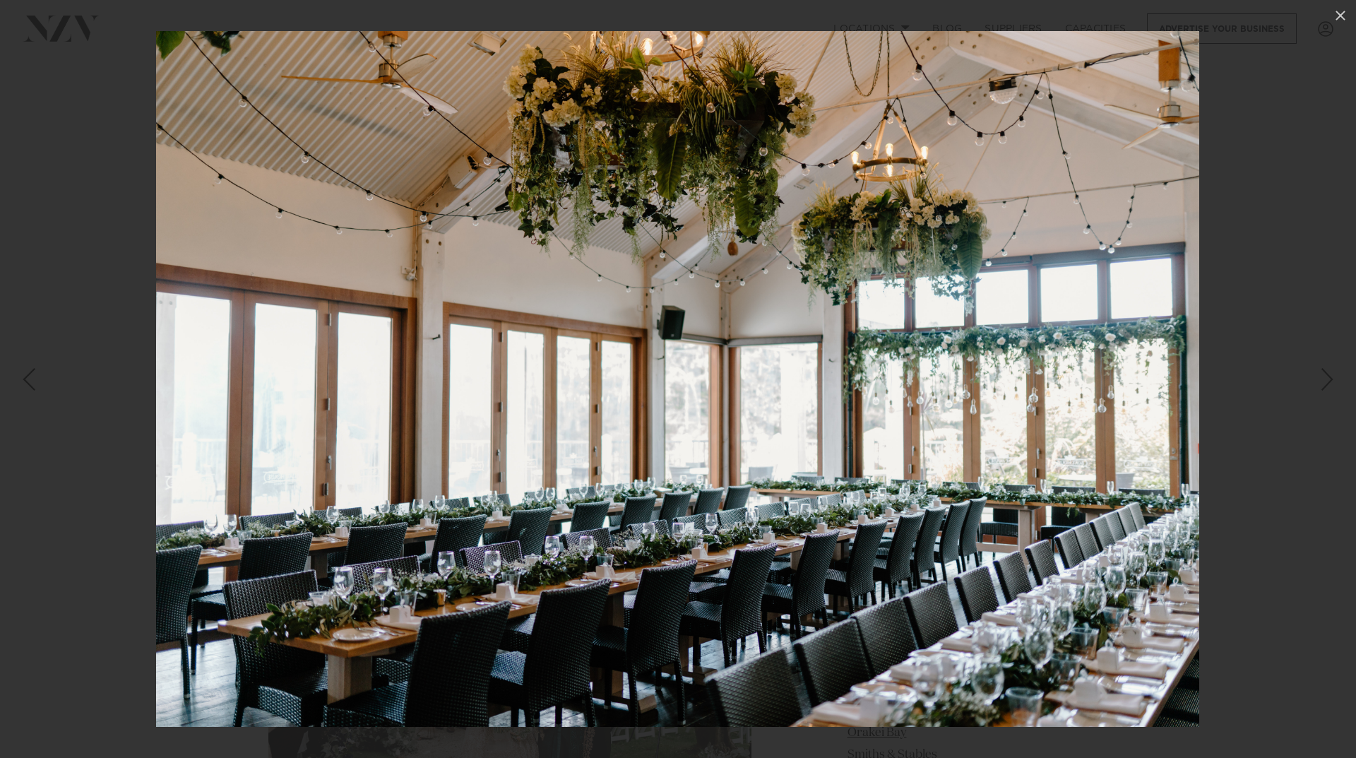
drag, startPoint x: 772, startPoint y: 362, endPoint x: 196, endPoint y: 319, distance: 577.8
click at [196, 319] on img at bounding box center [677, 379] width 1043 height 696
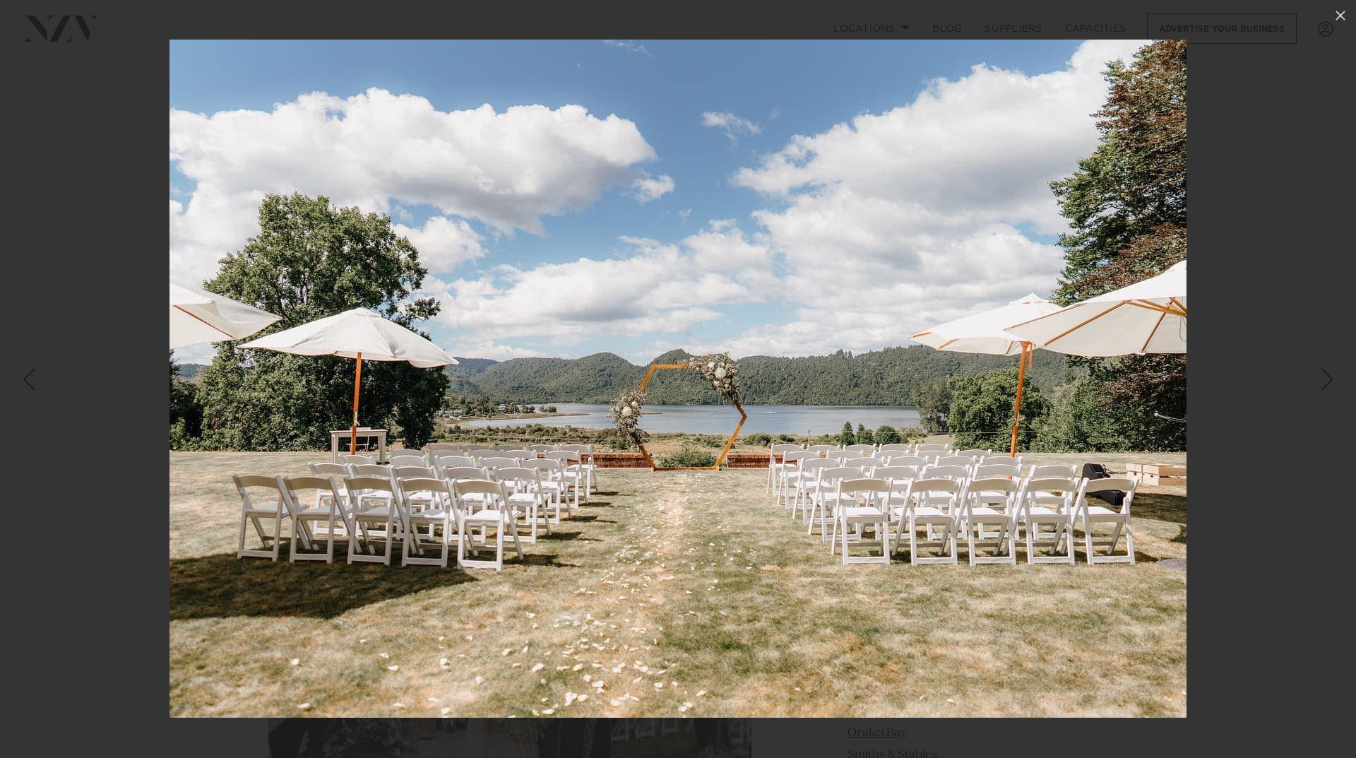
drag, startPoint x: 875, startPoint y: 407, endPoint x: 408, endPoint y: 397, distance: 466.9
click at [443, 397] on img at bounding box center [677, 379] width 1017 height 678
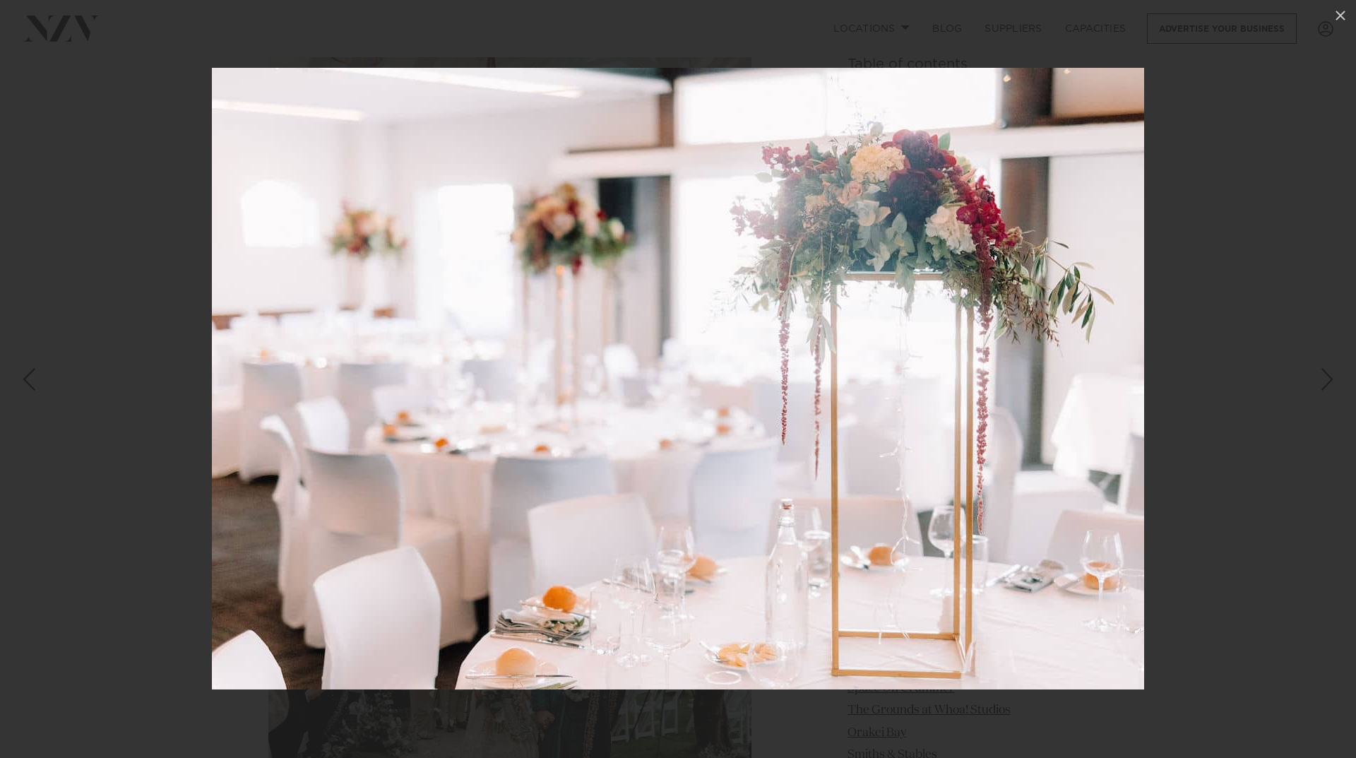
drag, startPoint x: 946, startPoint y: 456, endPoint x: 393, endPoint y: 456, distance: 552.9
click at [409, 456] on img at bounding box center [678, 378] width 932 height 621
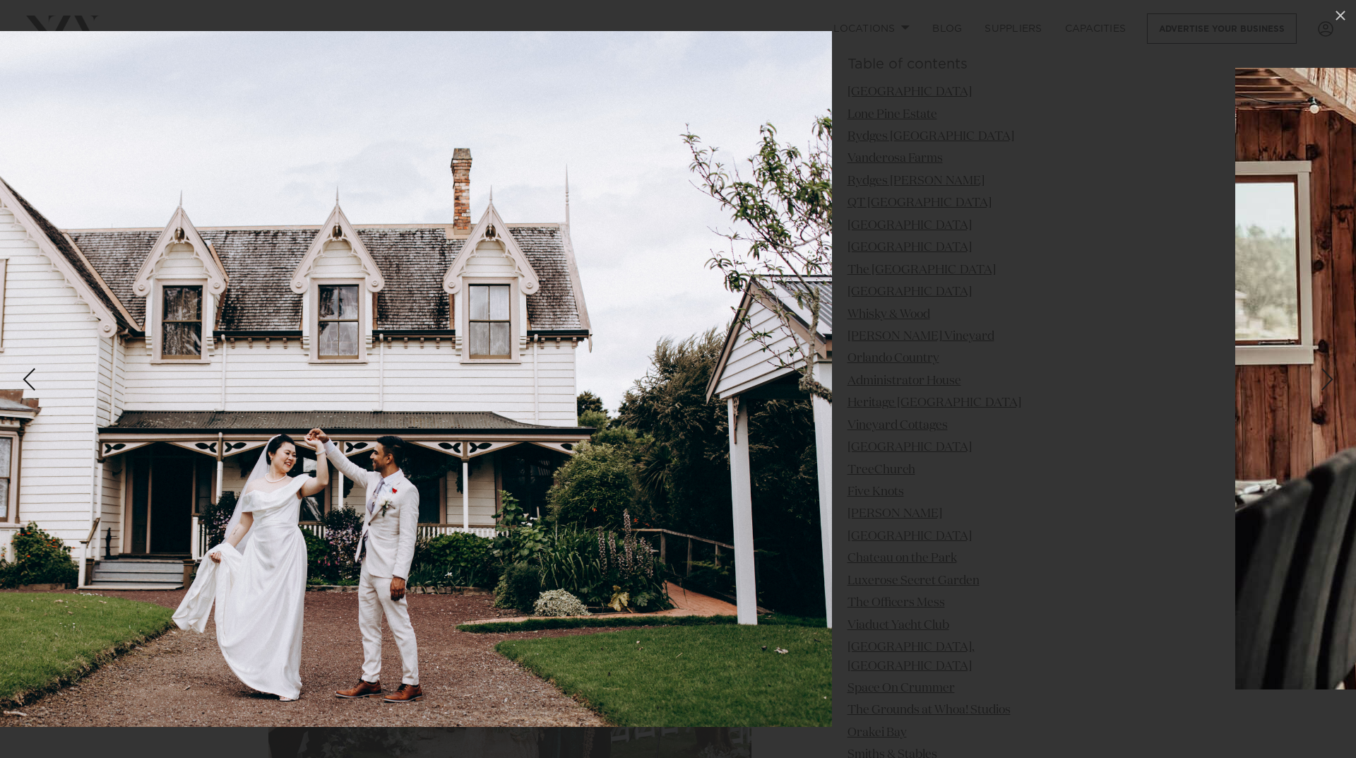
drag, startPoint x: 798, startPoint y: 508, endPoint x: 386, endPoint y: 488, distance: 412.2
click at [361, 489] on img at bounding box center [310, 379] width 1044 height 696
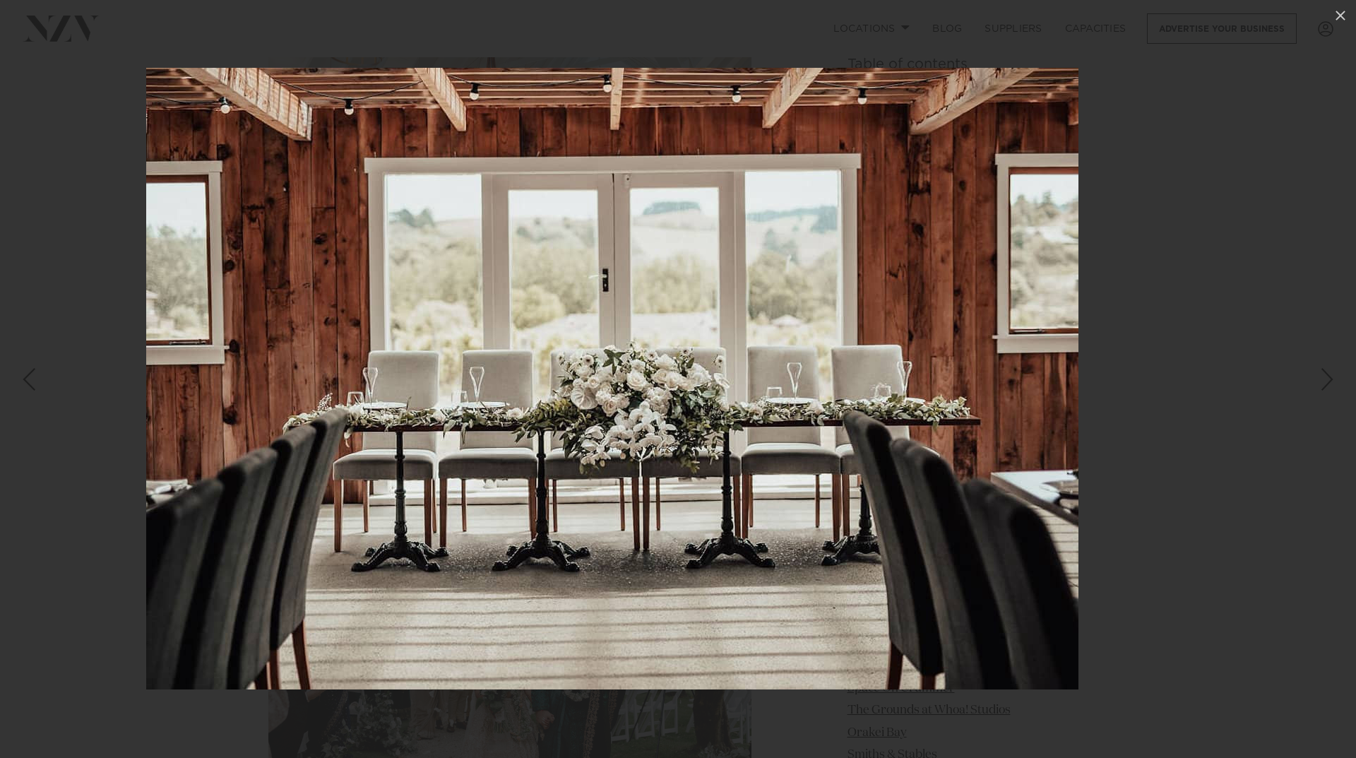
drag, startPoint x: 837, startPoint y: 502, endPoint x: 376, endPoint y: 478, distance: 461.7
click at [346, 479] on img at bounding box center [612, 378] width 932 height 621
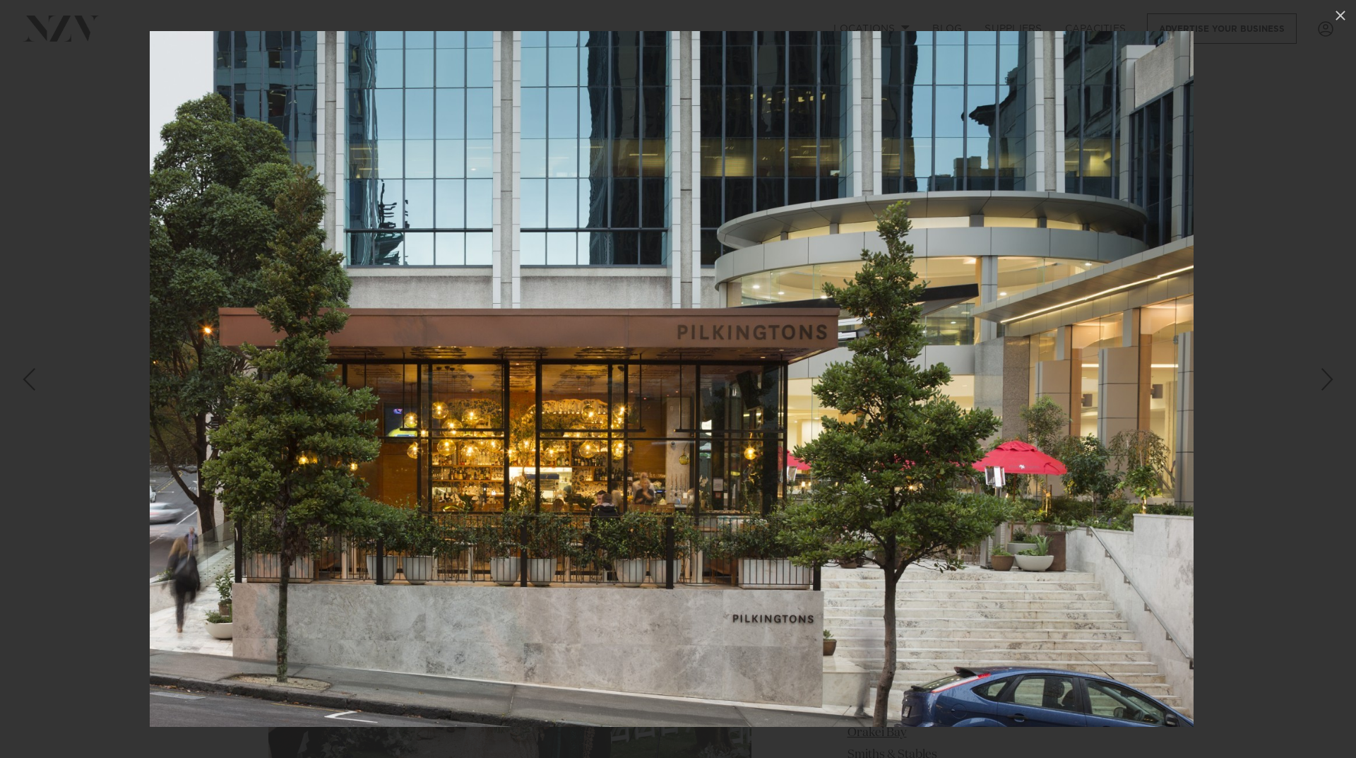
drag, startPoint x: 756, startPoint y: 476, endPoint x: 44, endPoint y: 379, distance: 719.0
click at [44, 379] on div "58 / 201" at bounding box center [678, 379] width 1356 height 758
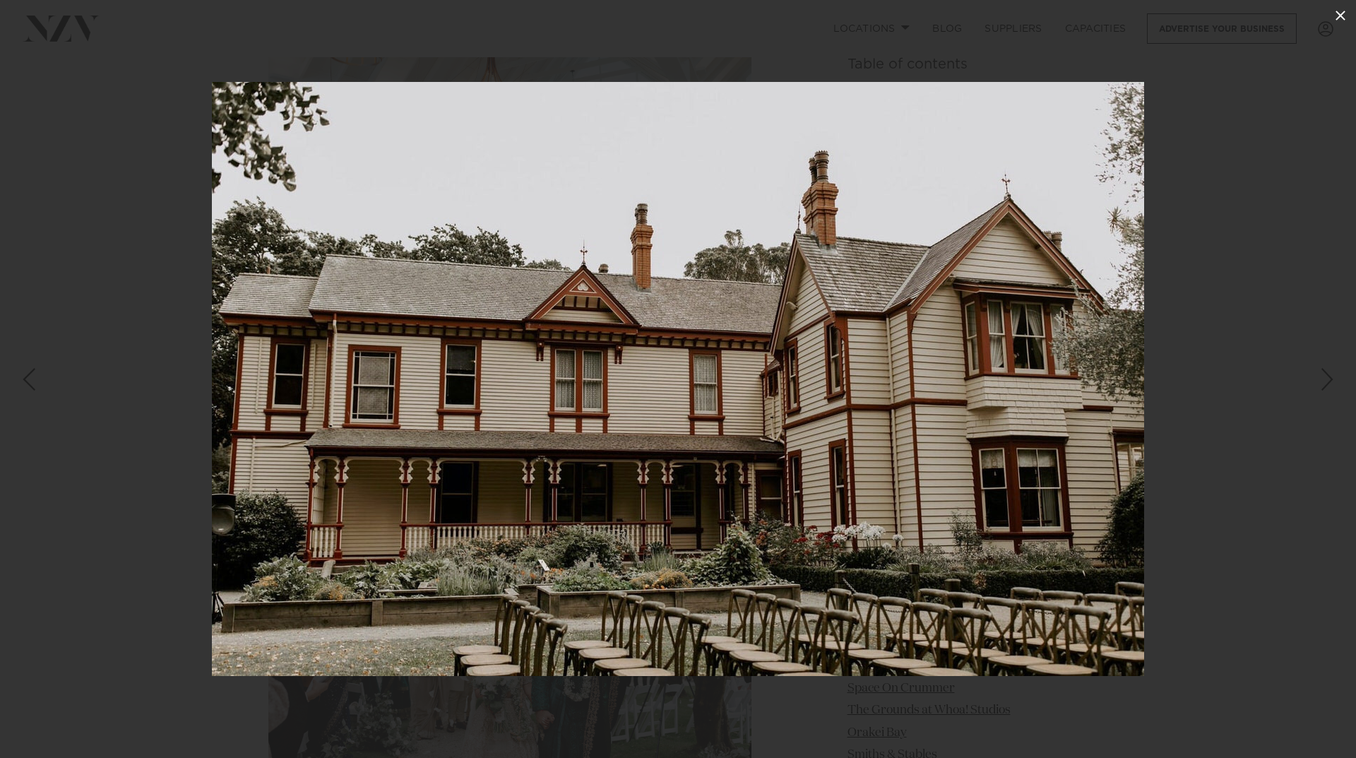
click at [1342, 17] on icon at bounding box center [1340, 16] width 10 height 10
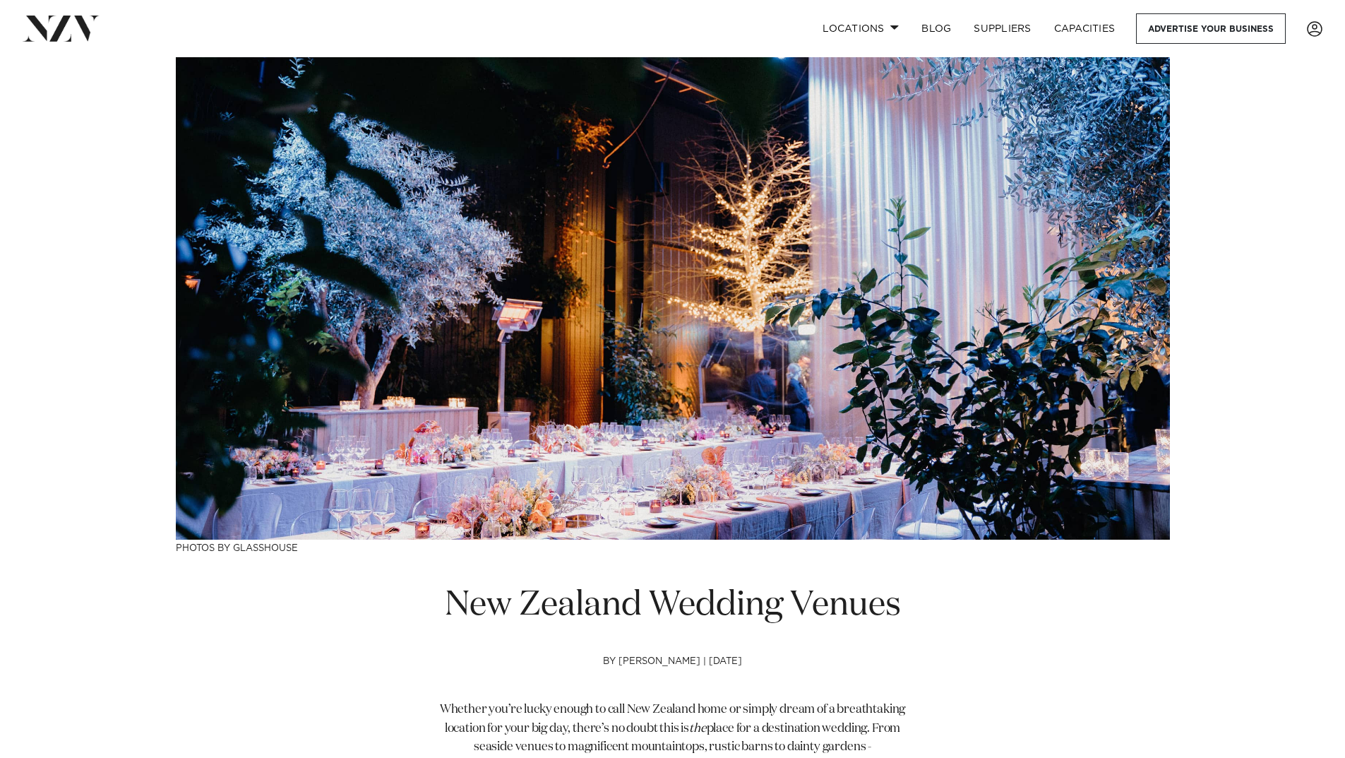
click at [919, 484] on img at bounding box center [673, 298] width 994 height 482
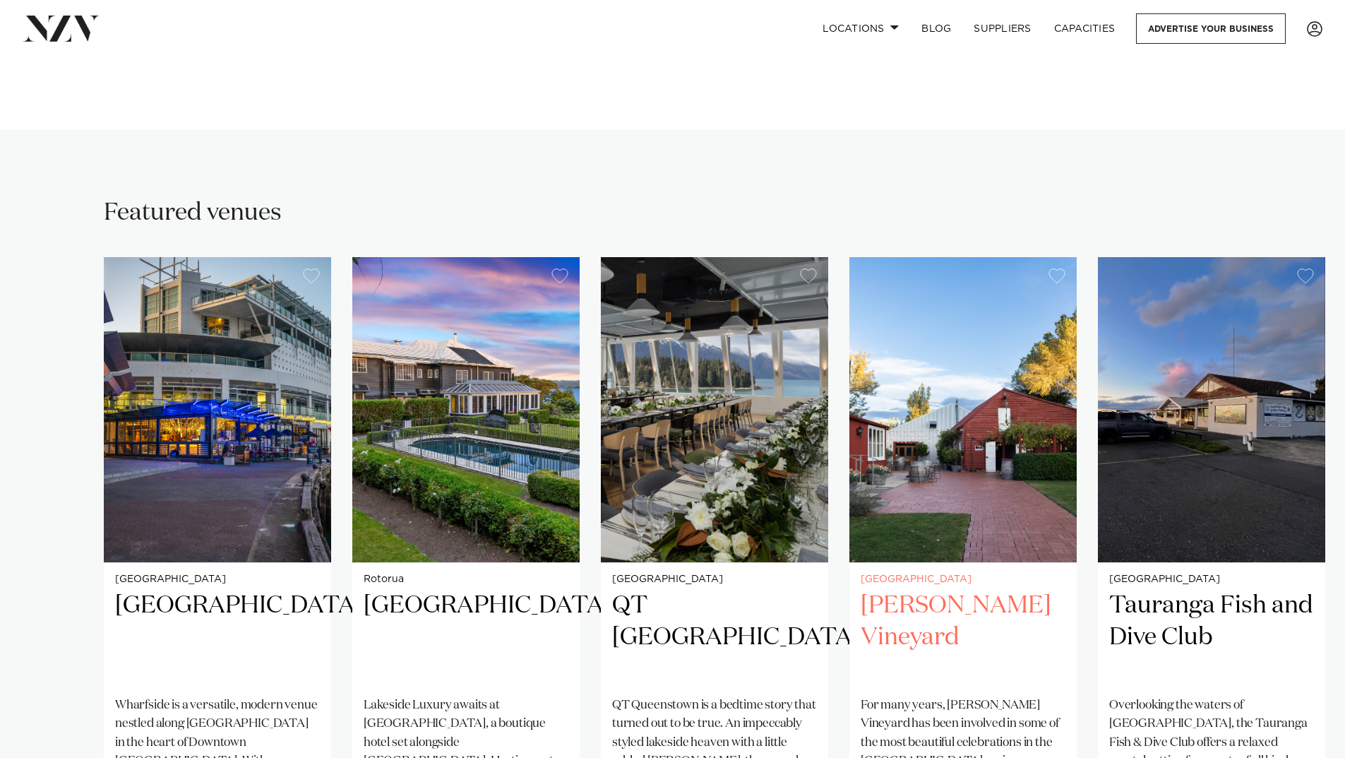
scroll to position [989, 0]
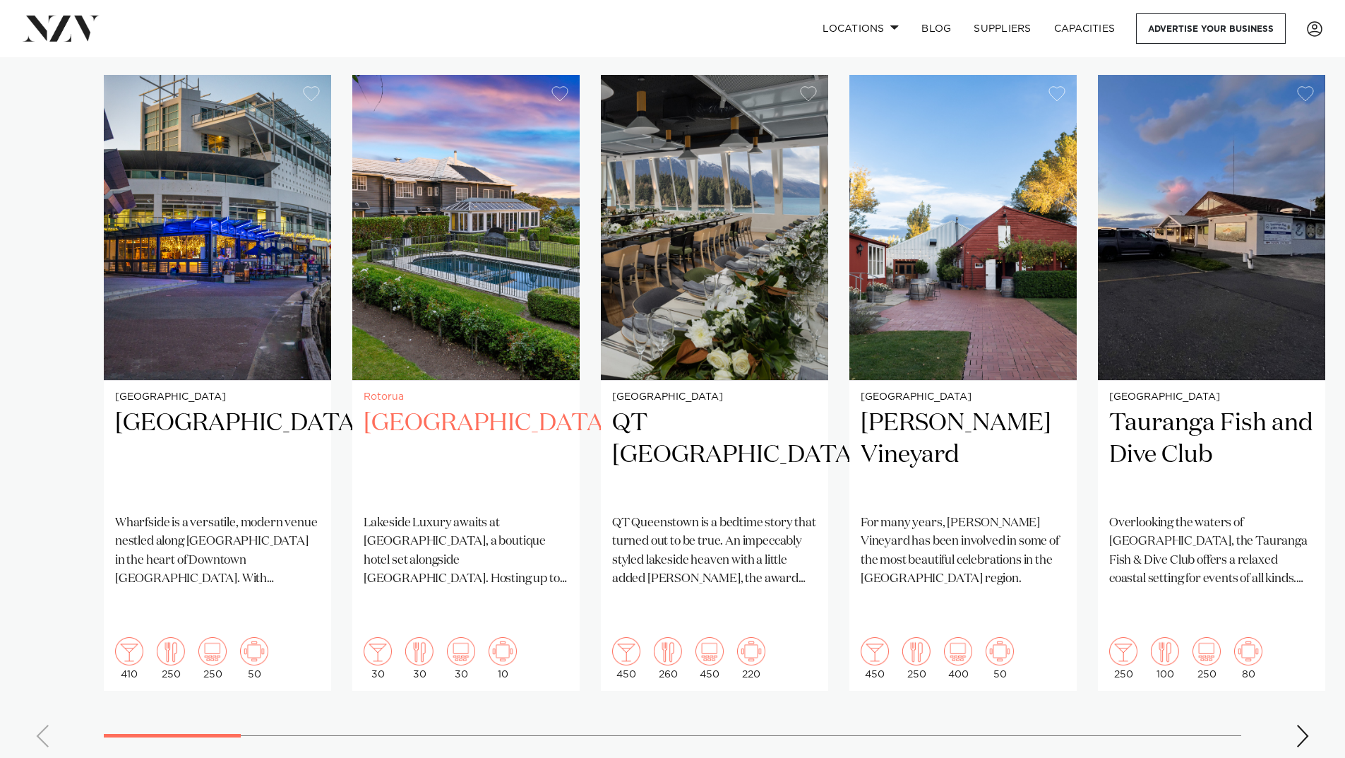
click at [490, 295] on img "2 / 38" at bounding box center [465, 227] width 227 height 305
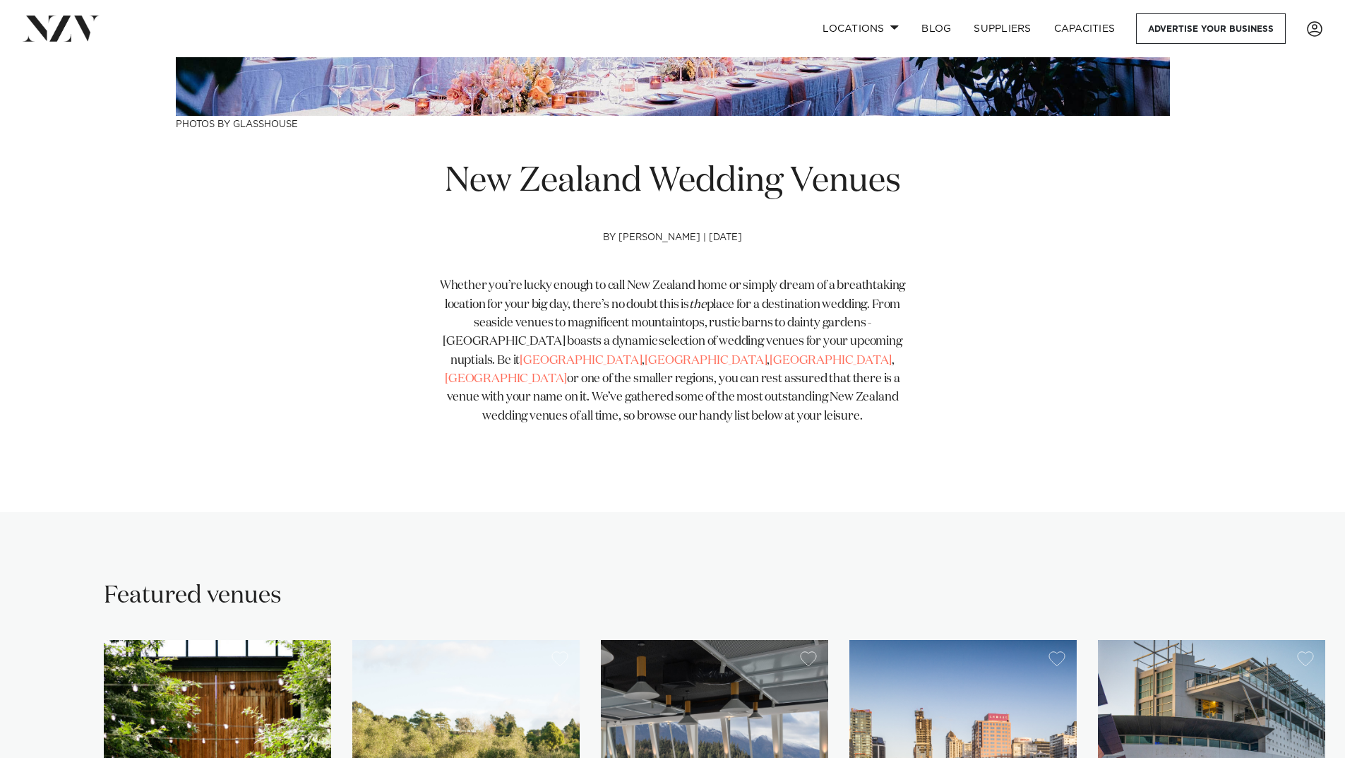
scroll to position [918, 0]
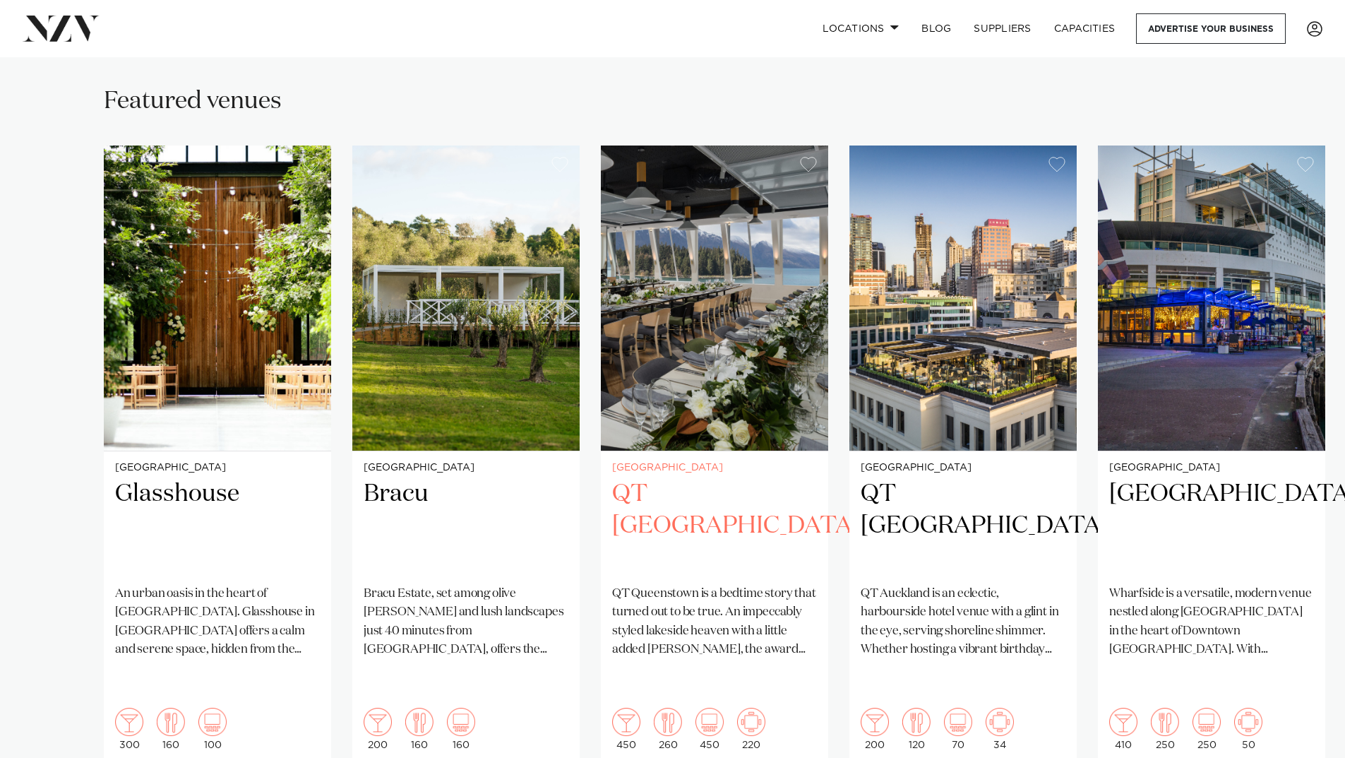
click at [747, 371] on img "3 / 38" at bounding box center [714, 297] width 227 height 305
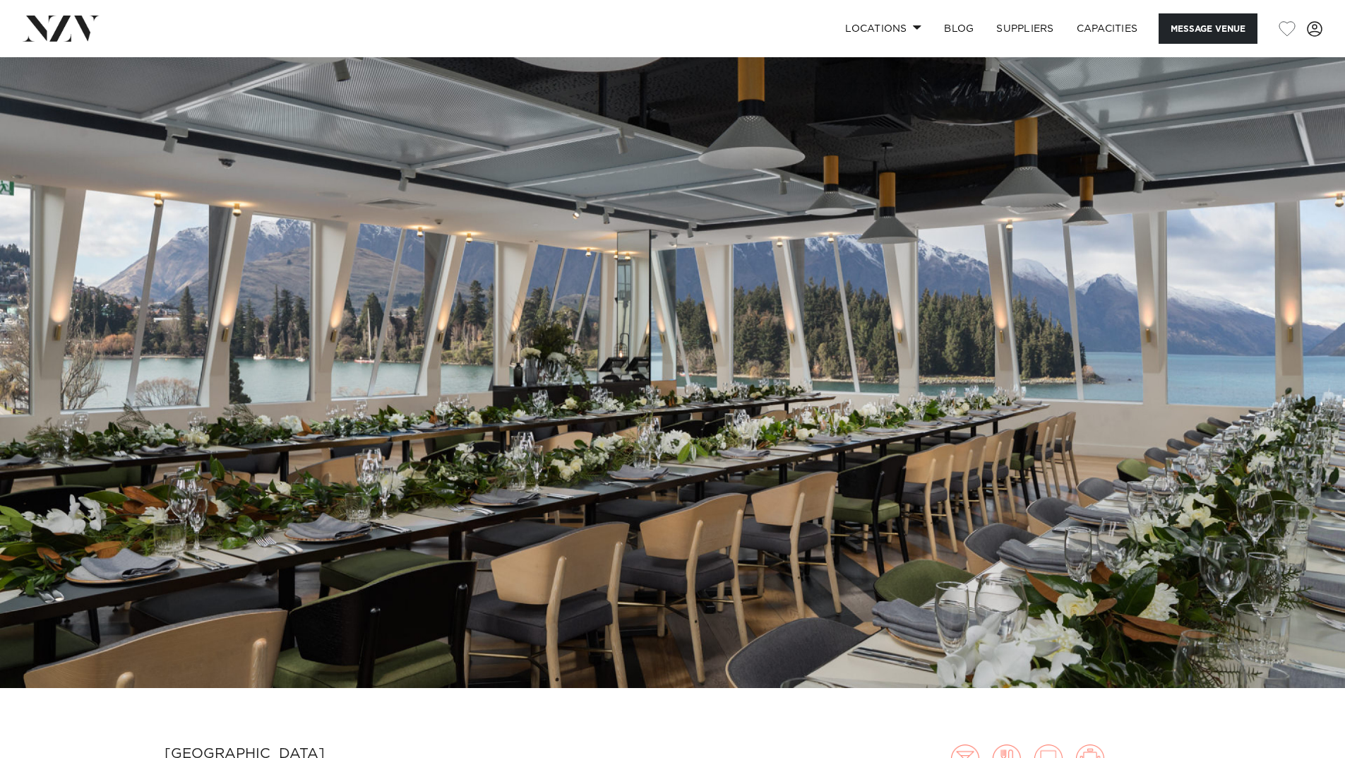
click at [717, 407] on img at bounding box center [672, 372] width 1345 height 631
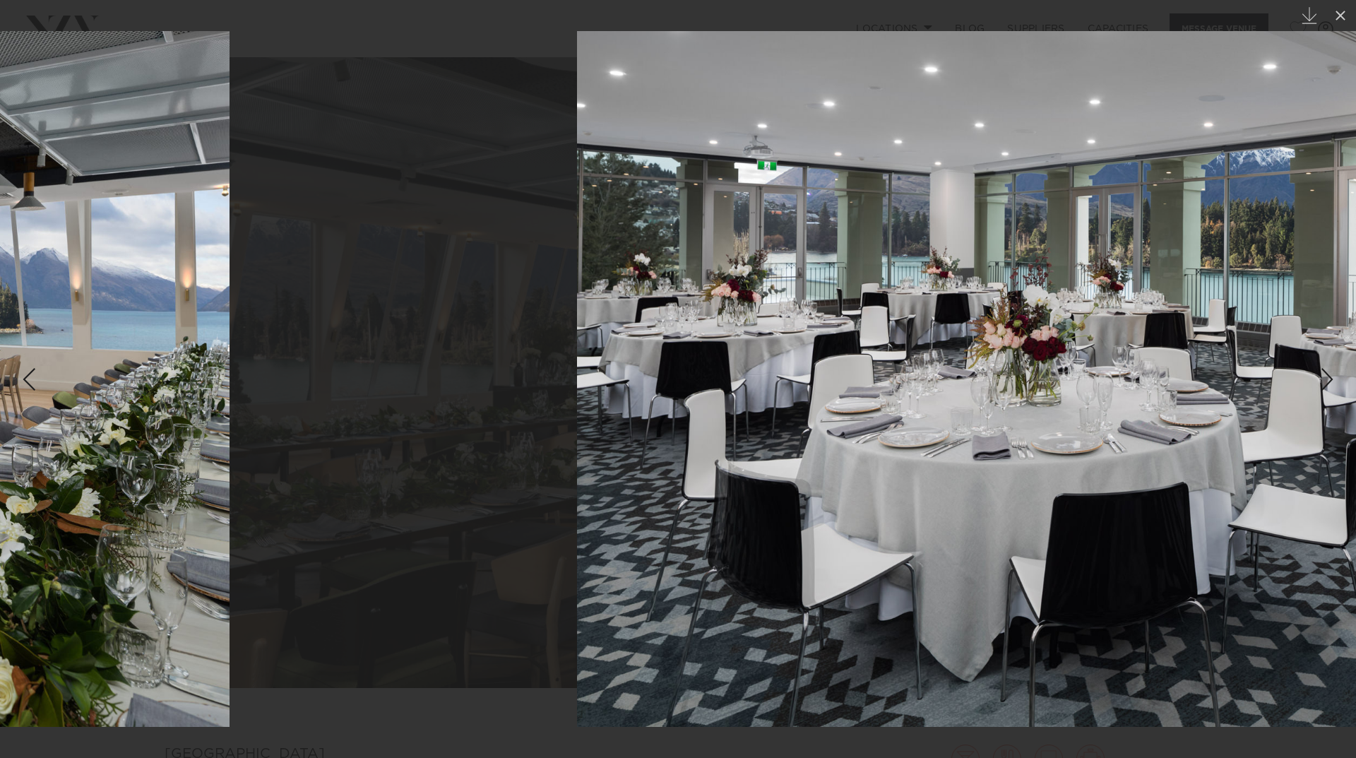
drag, startPoint x: 847, startPoint y: 419, endPoint x: 208, endPoint y: 390, distance: 639.0
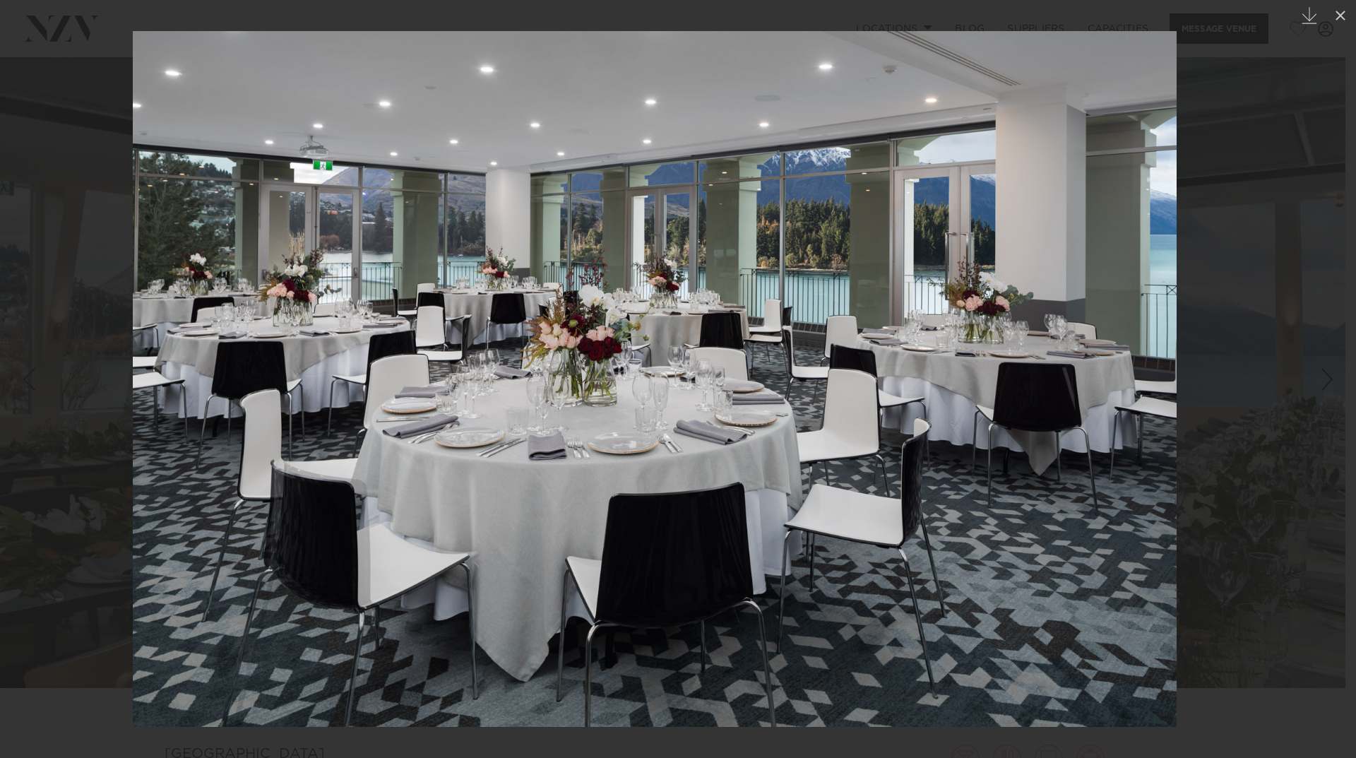
drag, startPoint x: 946, startPoint y: 410, endPoint x: 401, endPoint y: 422, distance: 544.6
click at [412, 422] on img at bounding box center [655, 379] width 1044 height 696
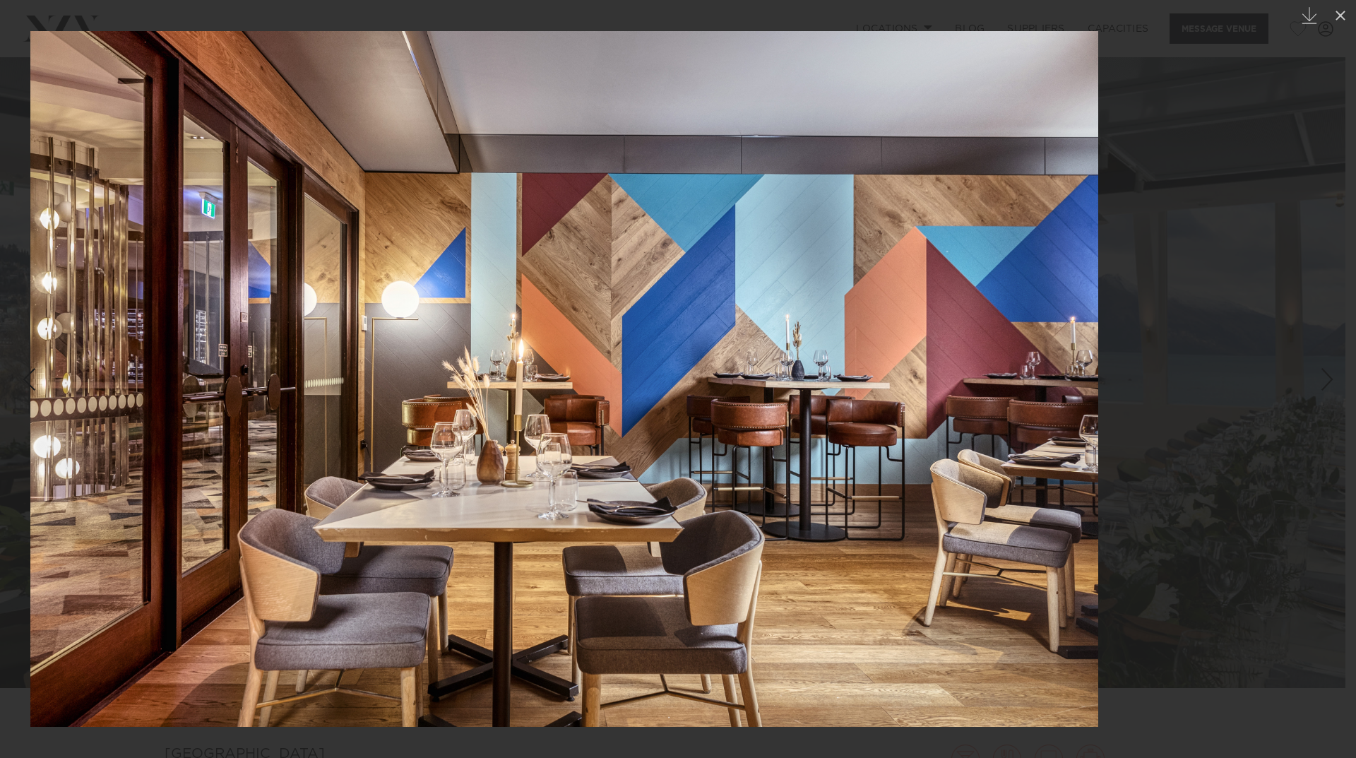
drag, startPoint x: 785, startPoint y: 436, endPoint x: 402, endPoint y: 436, distance: 382.7
click at [412, 436] on img at bounding box center [564, 379] width 1068 height 696
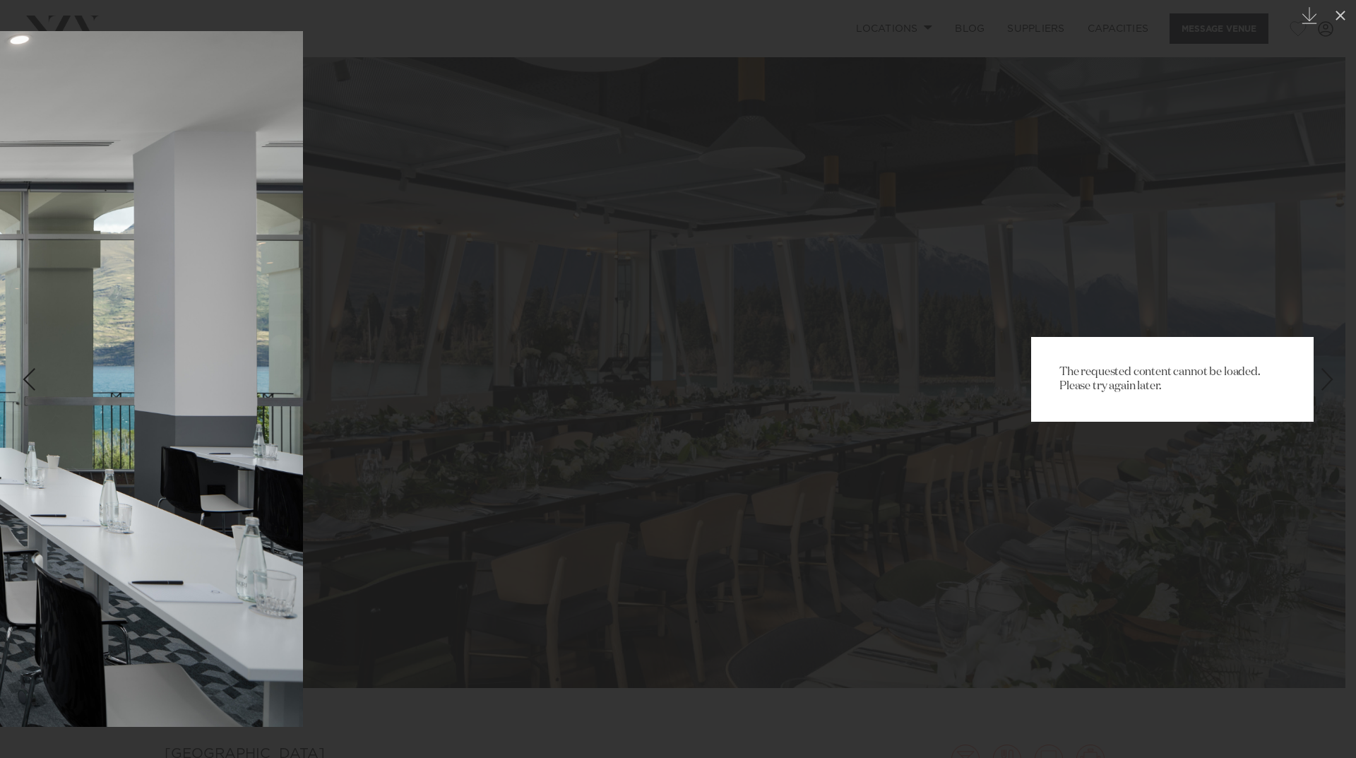
drag, startPoint x: 989, startPoint y: 484, endPoint x: 35, endPoint y: 488, distance: 954.0
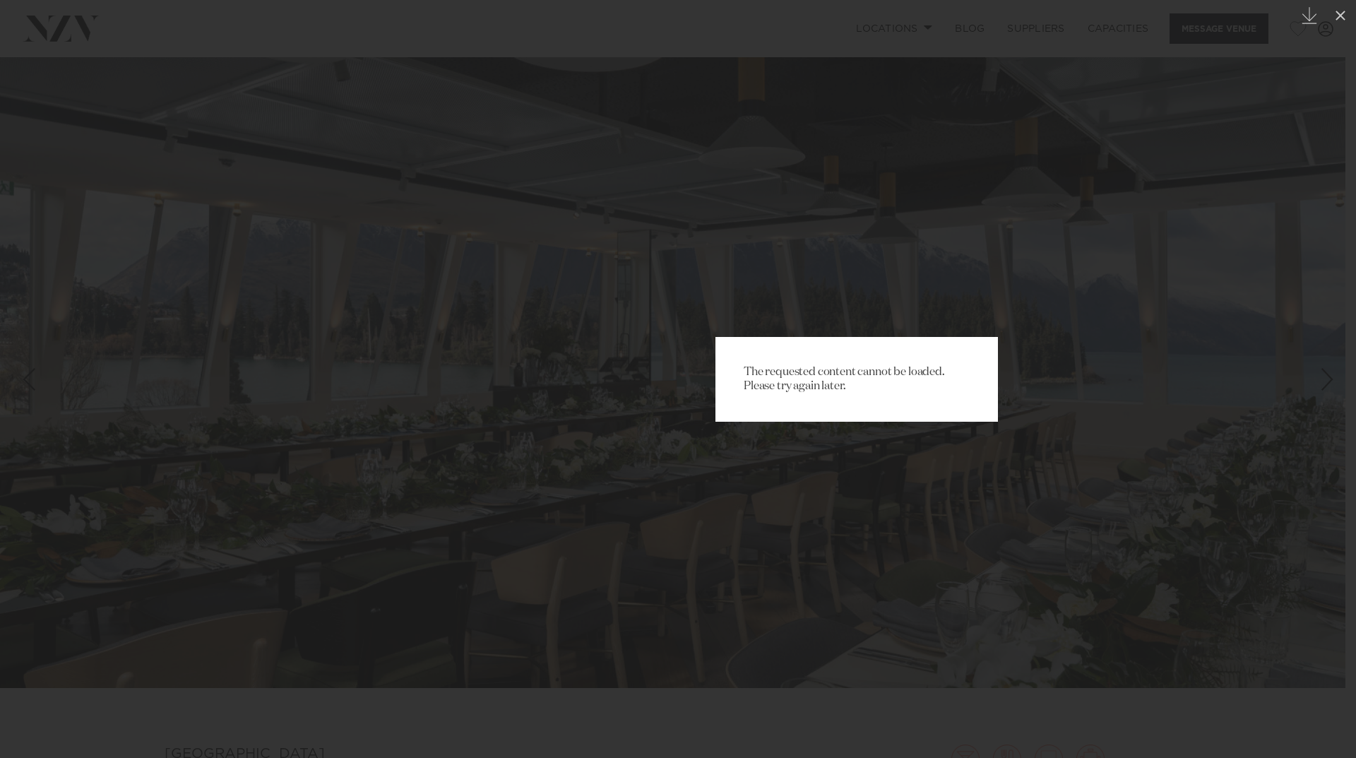
drag, startPoint x: 403, startPoint y: 484, endPoint x: 1046, endPoint y: 551, distance: 646.8
click at [1045, 551] on div "The requested content cannot be loaded. Please try again later." at bounding box center [857, 379] width 1356 height 758
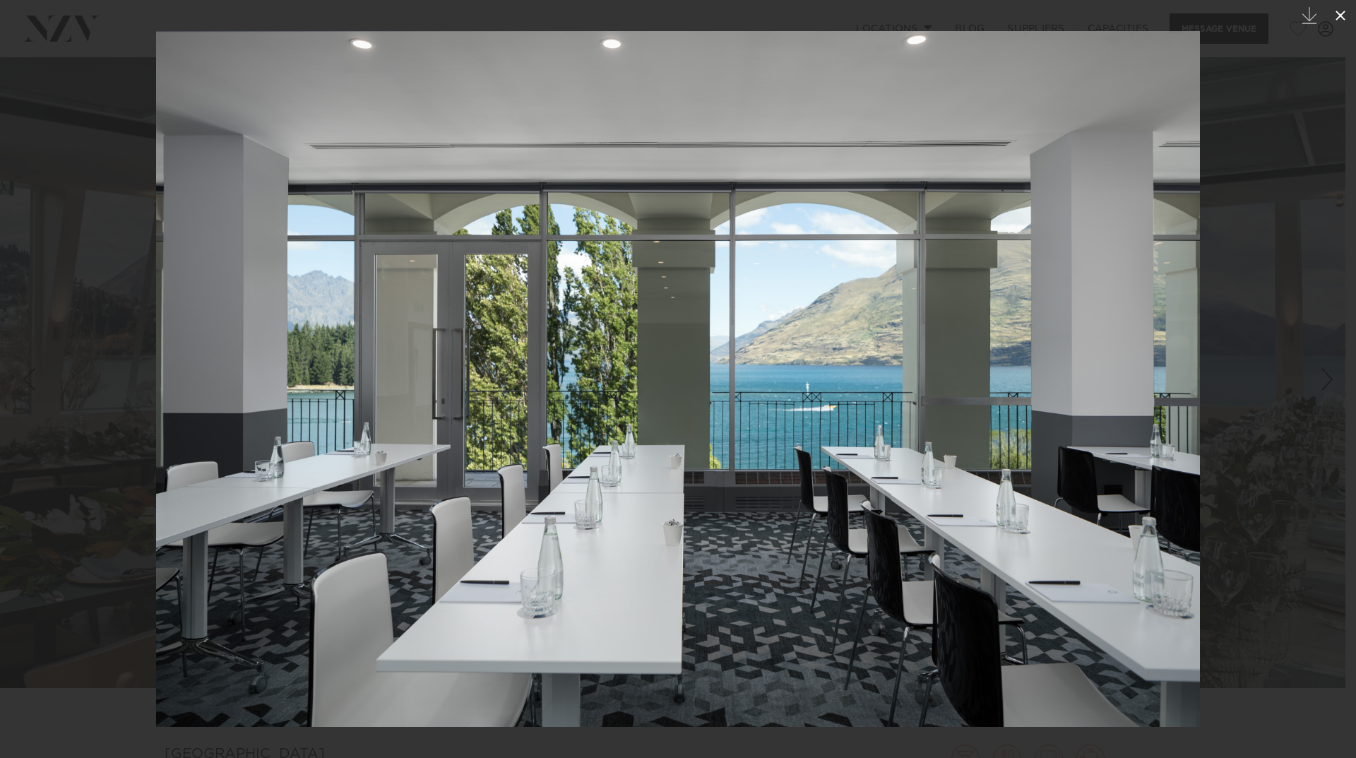
click at [1334, 22] on icon at bounding box center [1340, 15] width 17 height 17
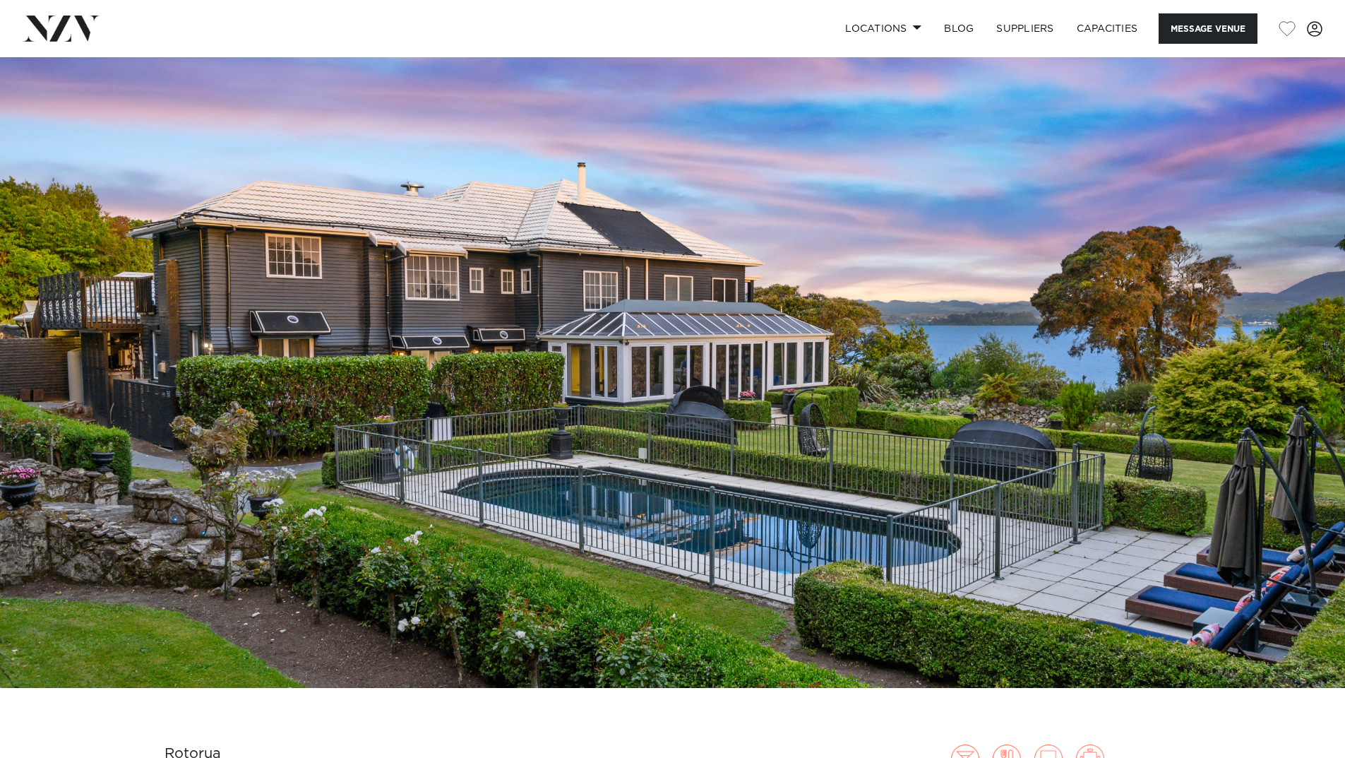
click at [1263, 406] on img at bounding box center [672, 372] width 1345 height 631
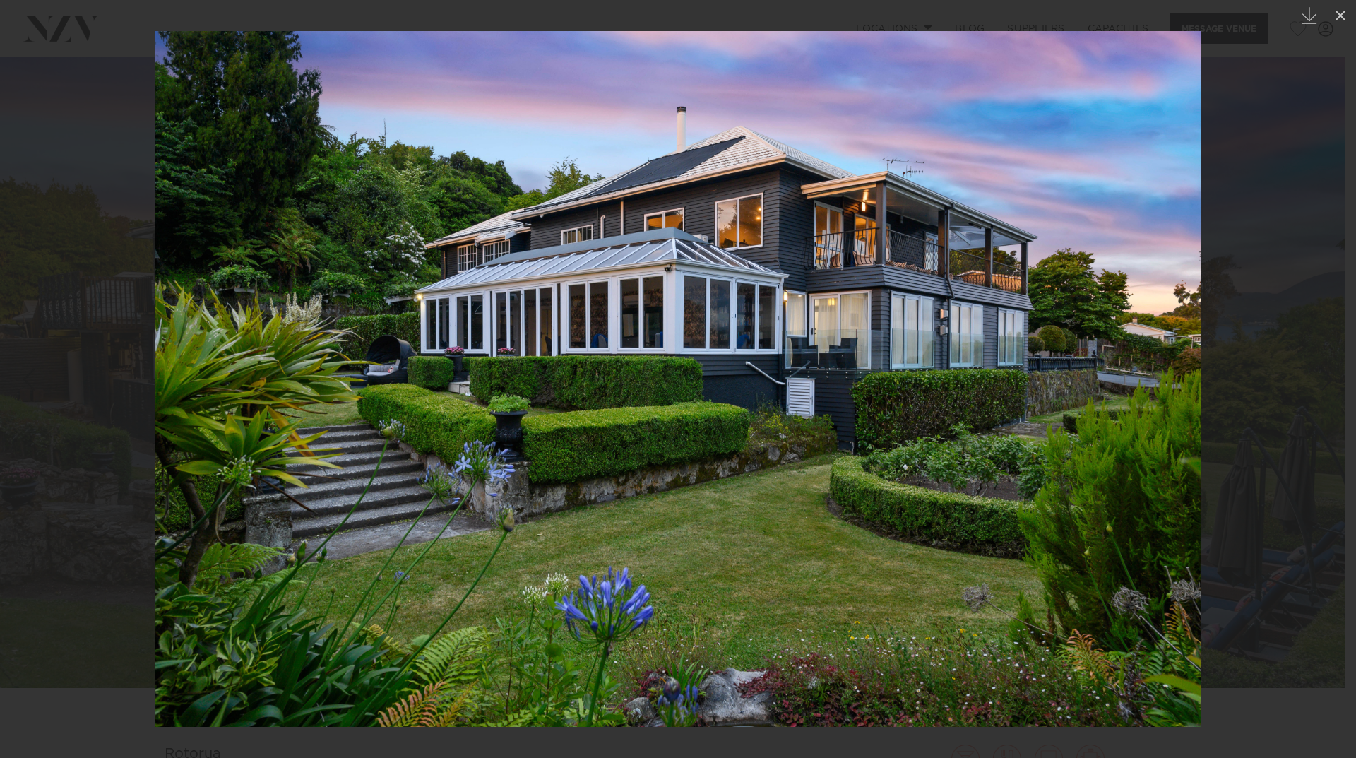
click at [1286, 422] on div at bounding box center [678, 379] width 1356 height 758
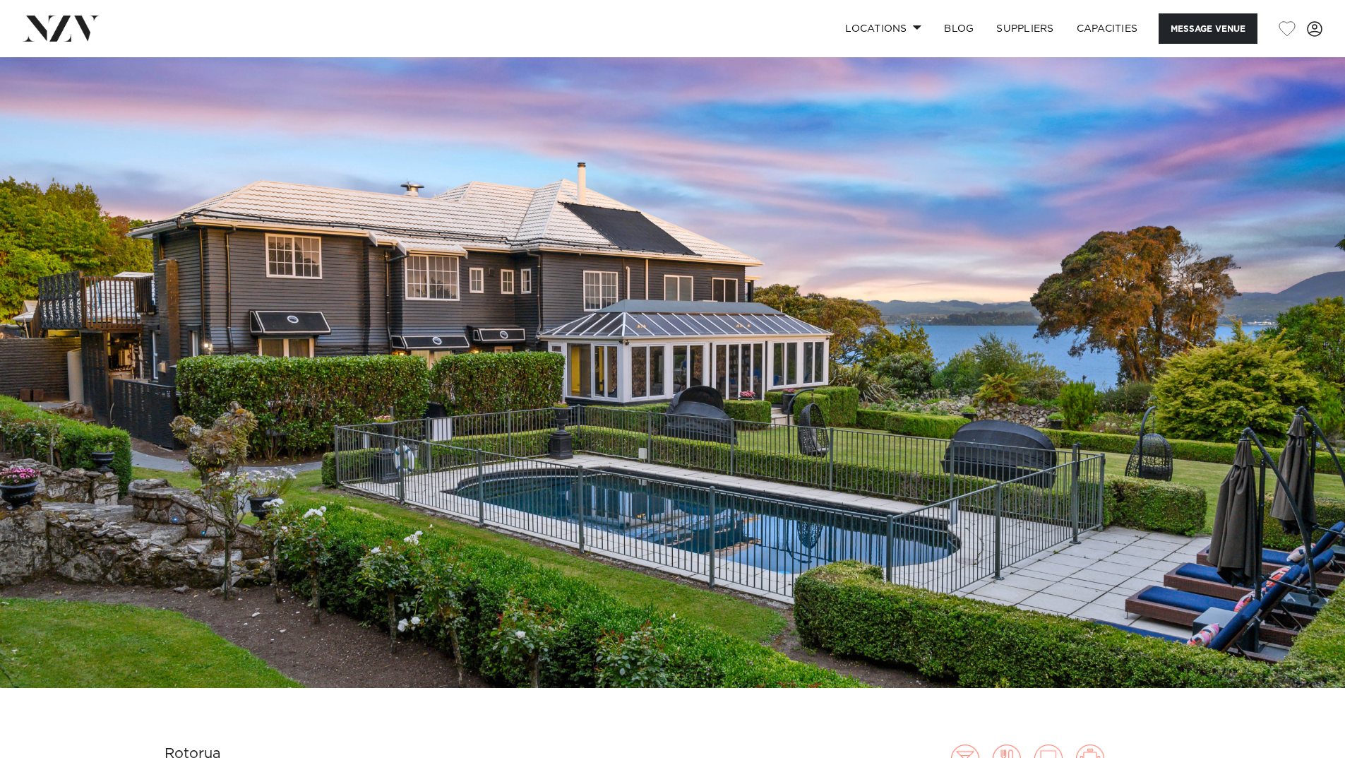
click at [1286, 422] on img at bounding box center [672, 372] width 1345 height 631
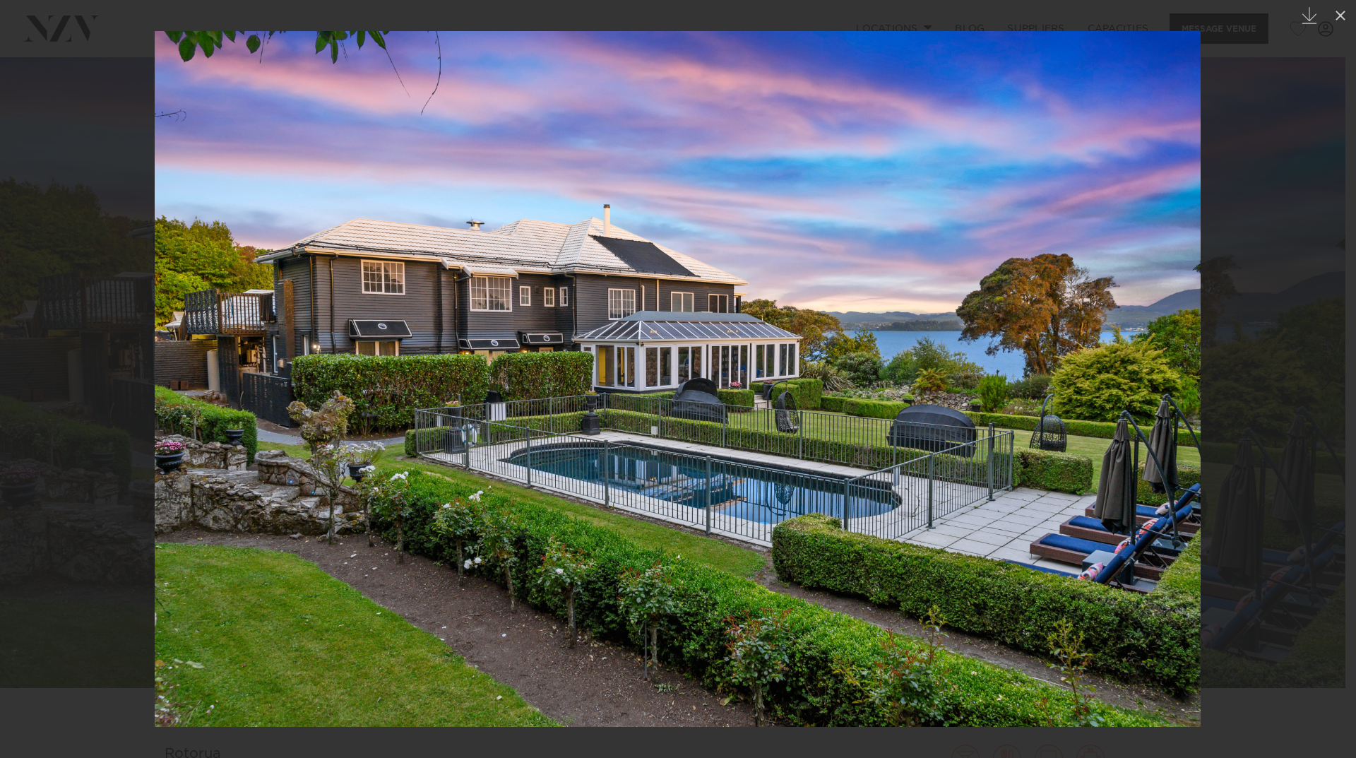
click at [1286, 422] on div at bounding box center [678, 379] width 1356 height 758
